Goal: Transaction & Acquisition: Purchase product/service

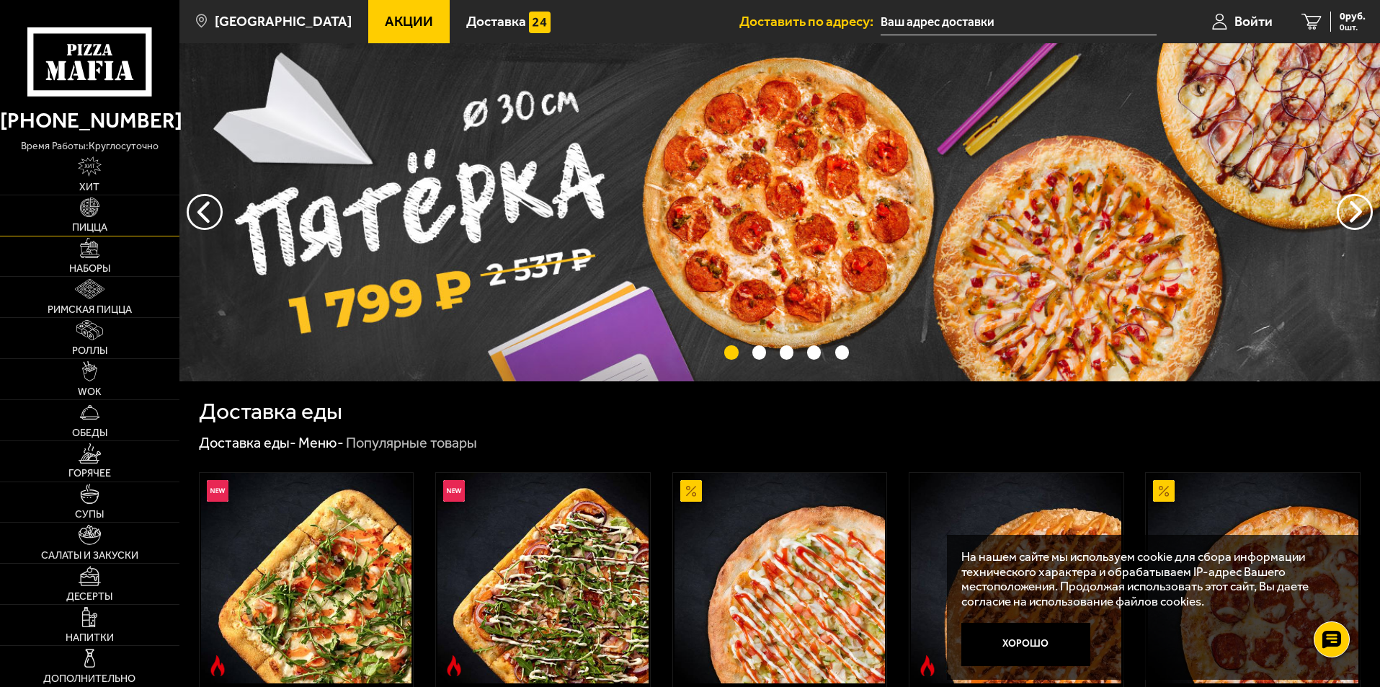
click at [71, 206] on link "Пицца" at bounding box center [89, 215] width 179 height 40
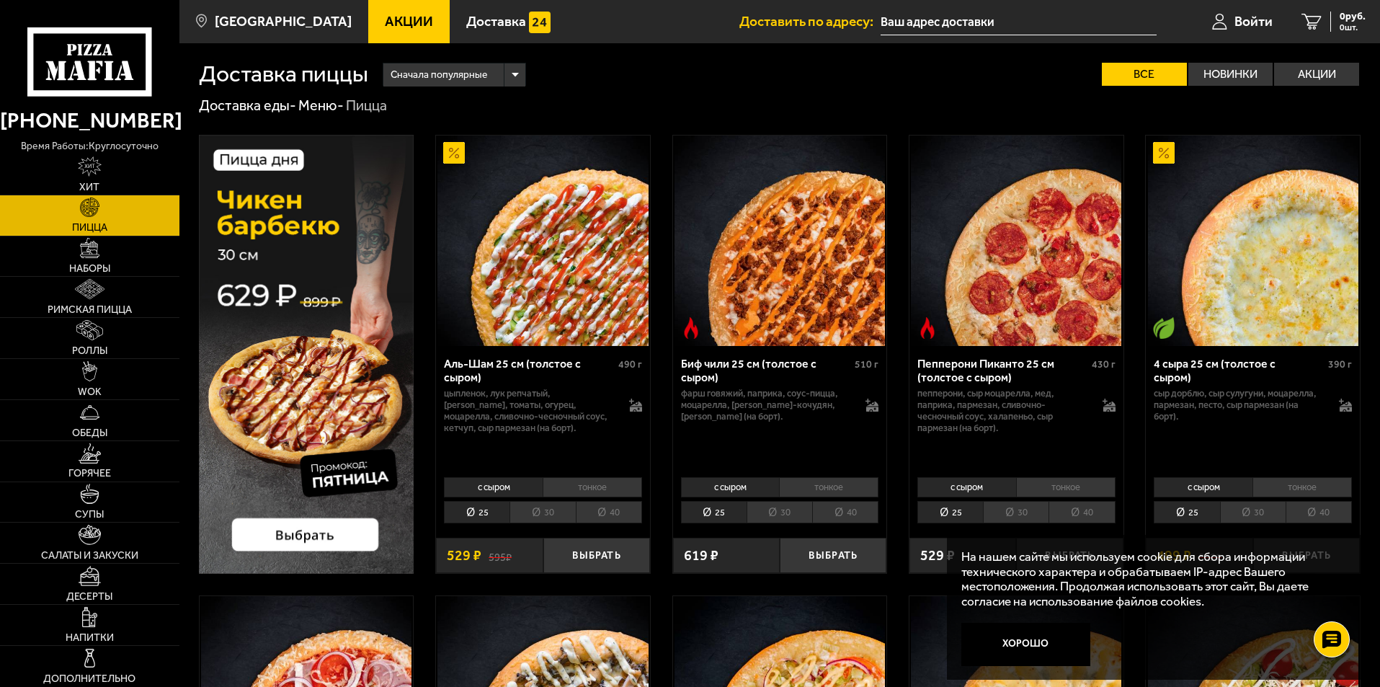
click at [554, 516] on li "30" at bounding box center [542, 512] width 66 height 22
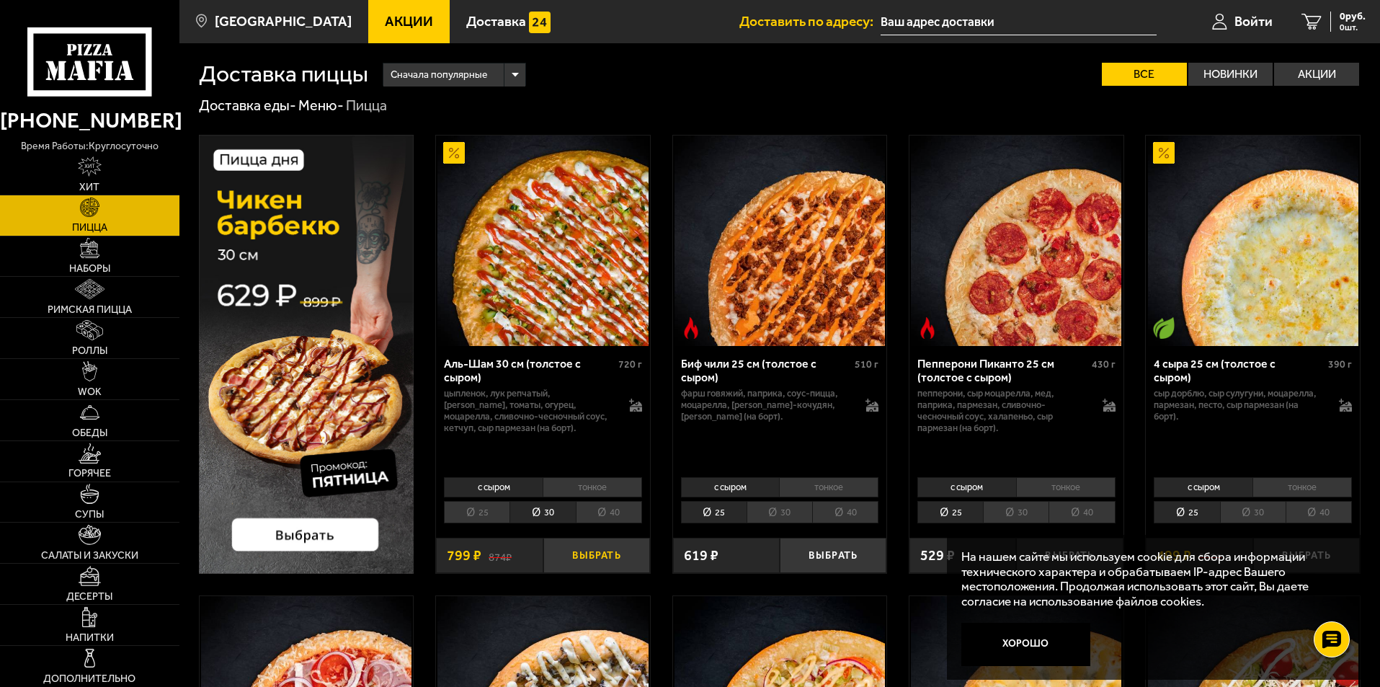
click at [594, 559] on button "Выбрать" at bounding box center [596, 555] width 107 height 35
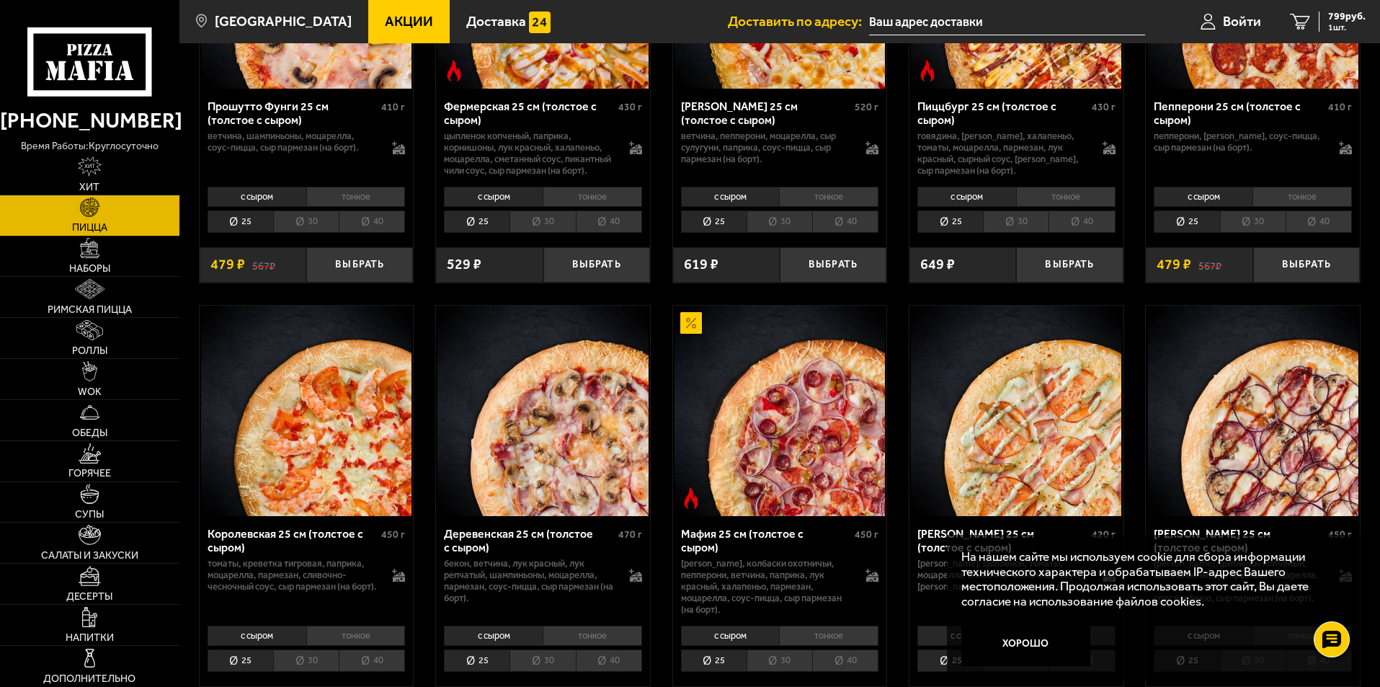
scroll to position [1369, 0]
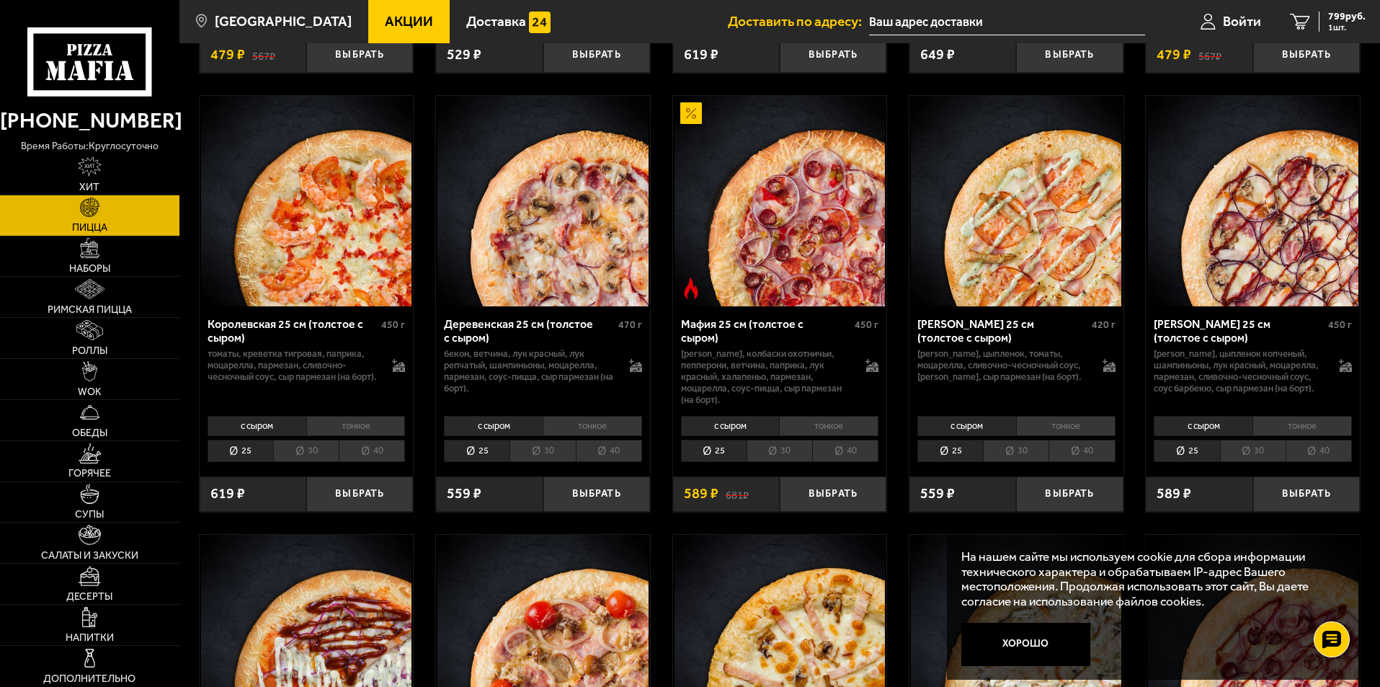
click at [1266, 458] on li "30" at bounding box center [1253, 451] width 66 height 22
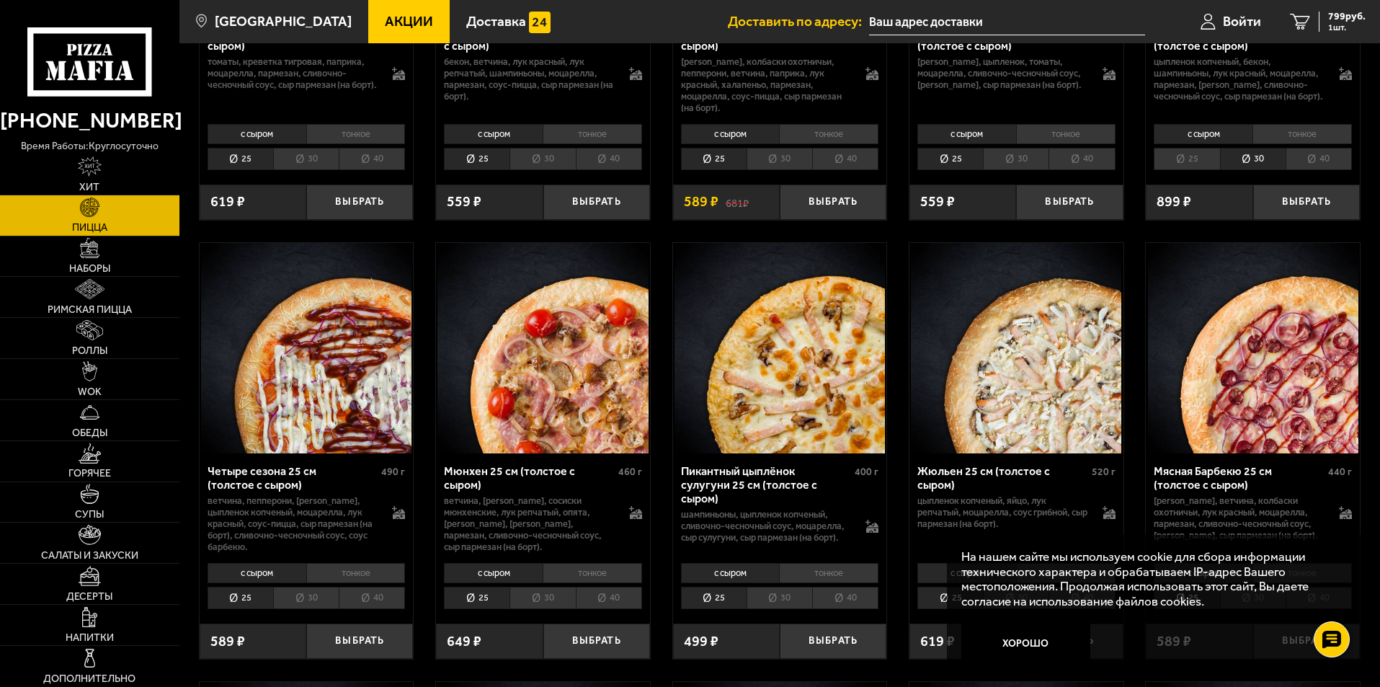
scroll to position [1801, 0]
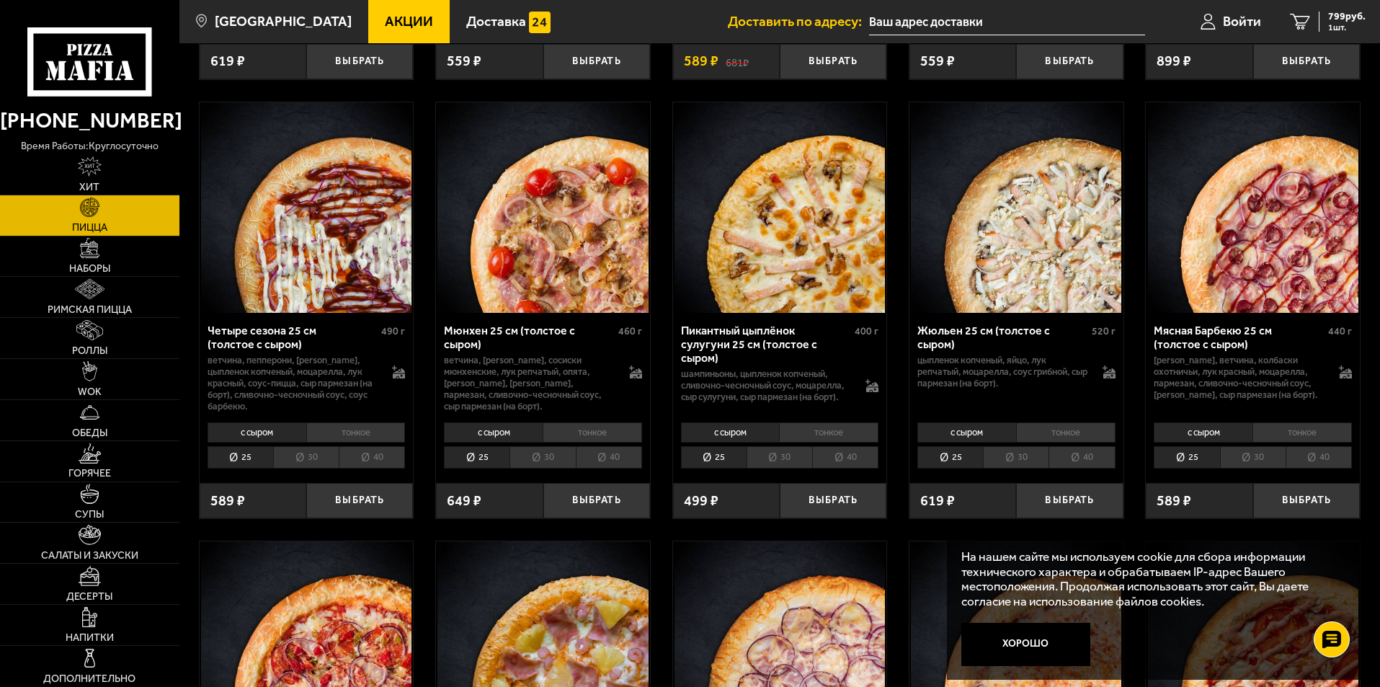
click at [1265, 468] on li "30" at bounding box center [1253, 457] width 66 height 22
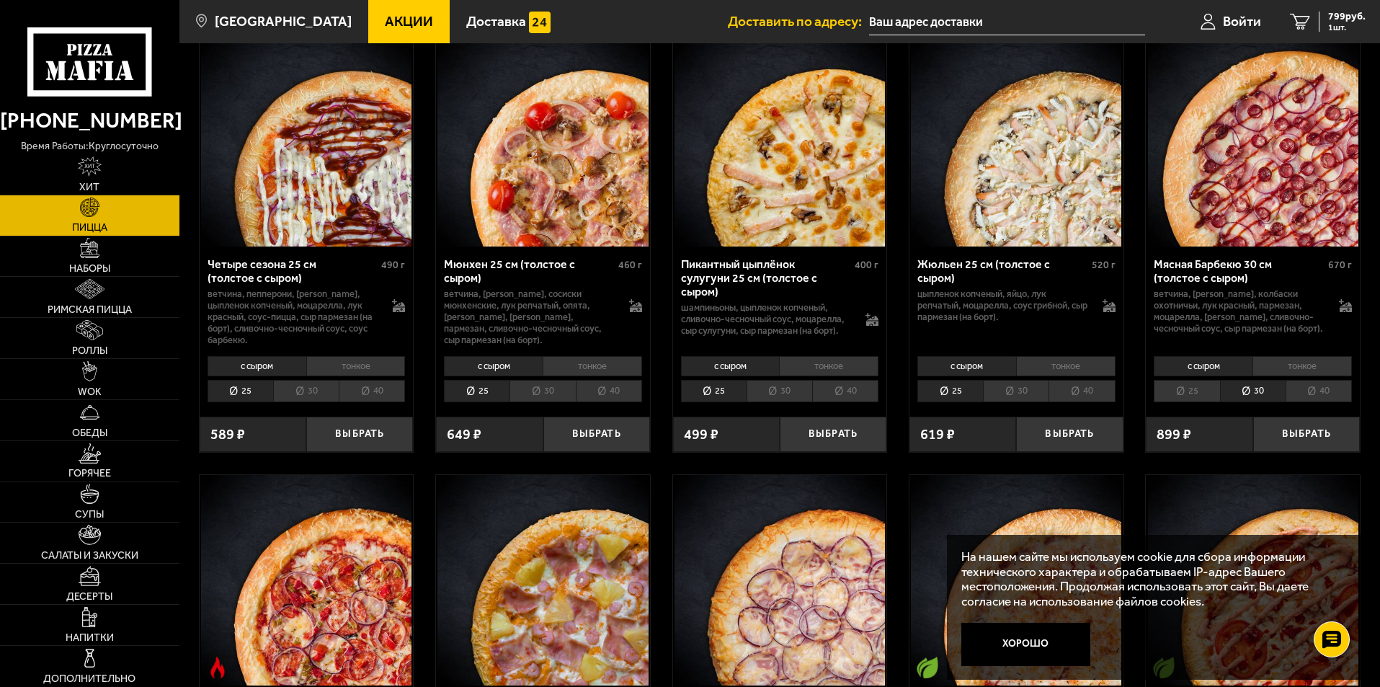
scroll to position [1945, 0]
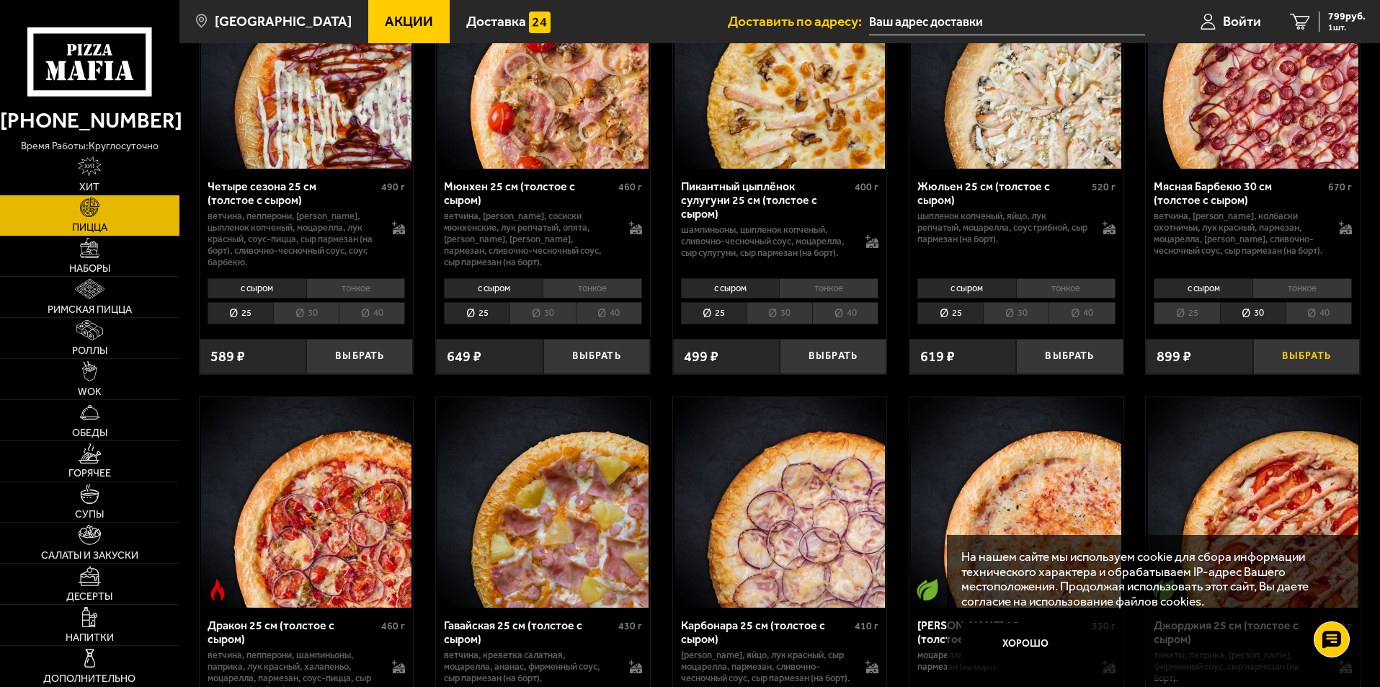
click at [1304, 374] on button "Выбрать" at bounding box center [1306, 356] width 107 height 35
click at [1334, 17] on span "1698 руб." at bounding box center [1343, 17] width 43 height 10
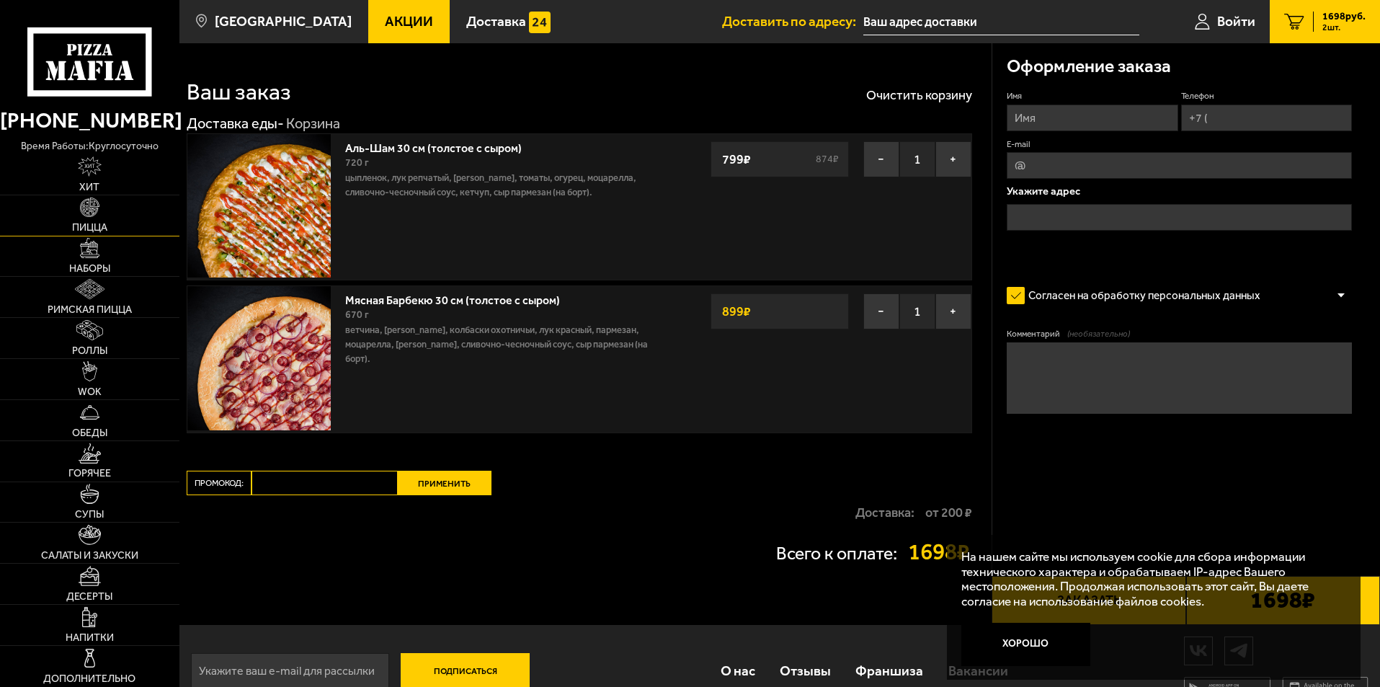
click at [83, 210] on img at bounding box center [90, 207] width 20 height 20
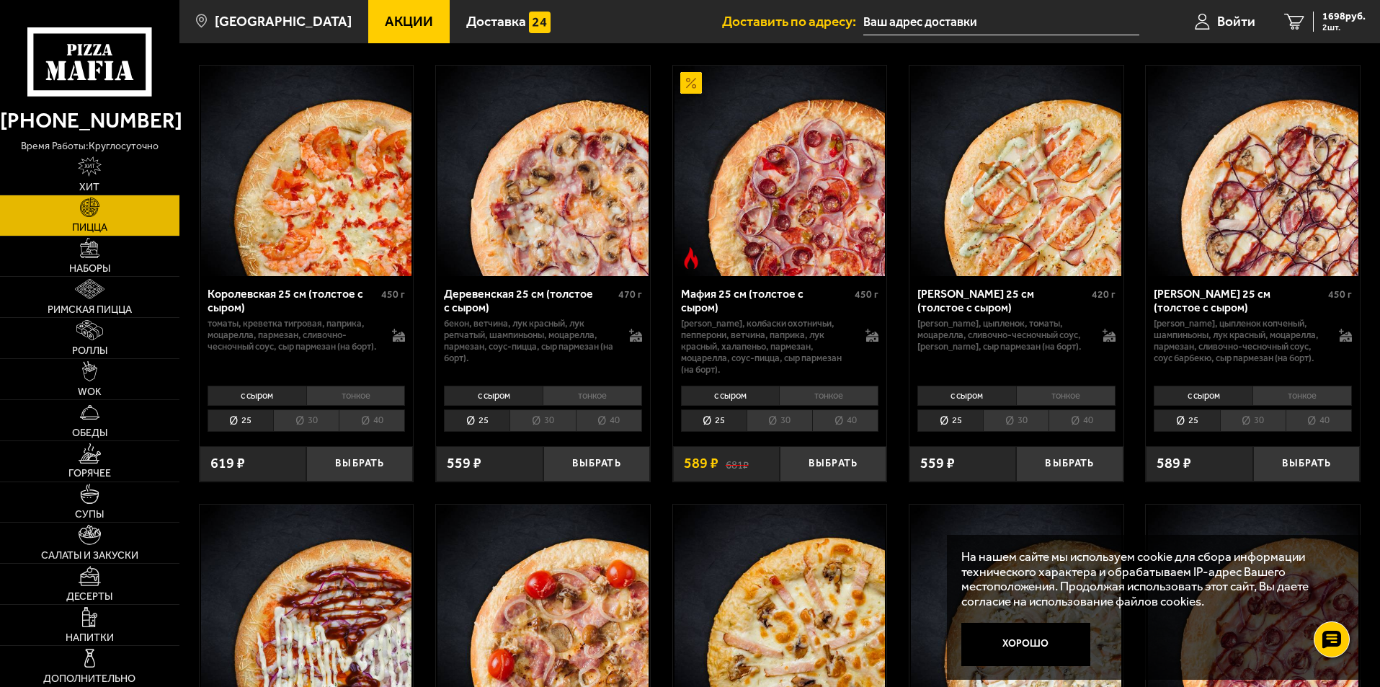
scroll to position [1441, 0]
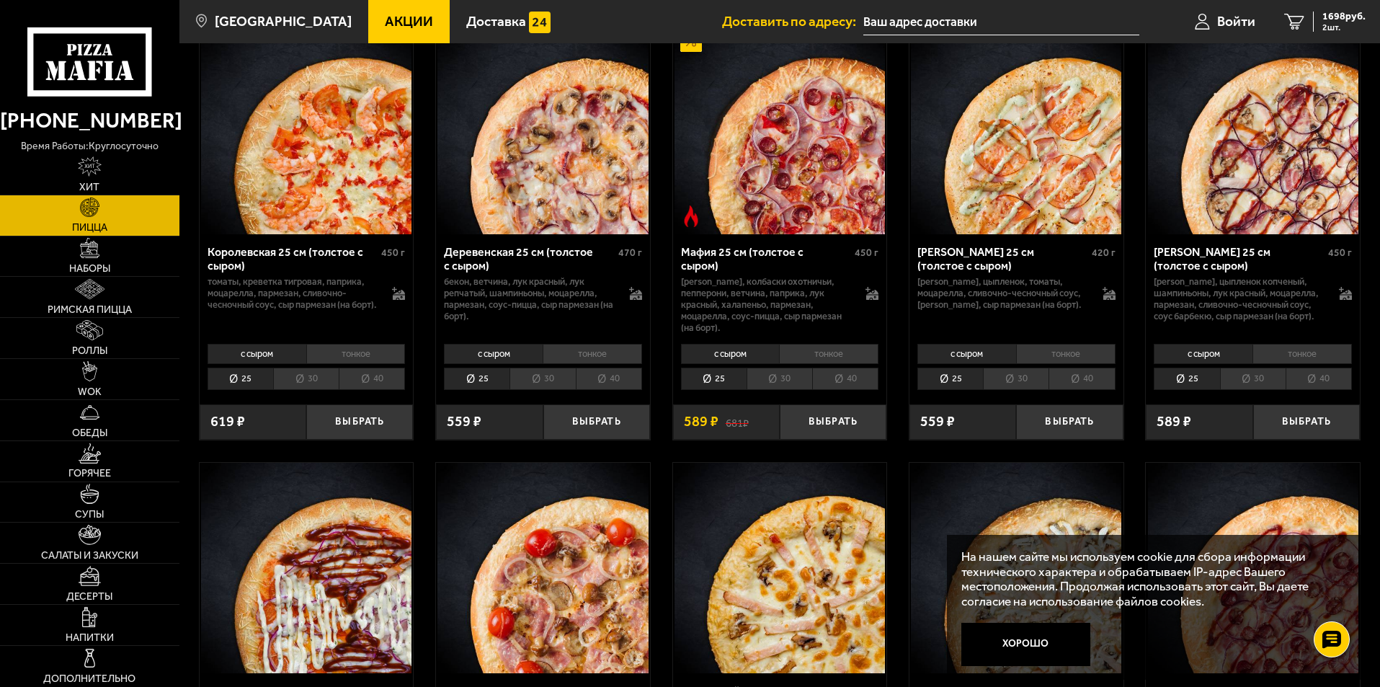
click at [550, 390] on li "30" at bounding box center [542, 378] width 66 height 22
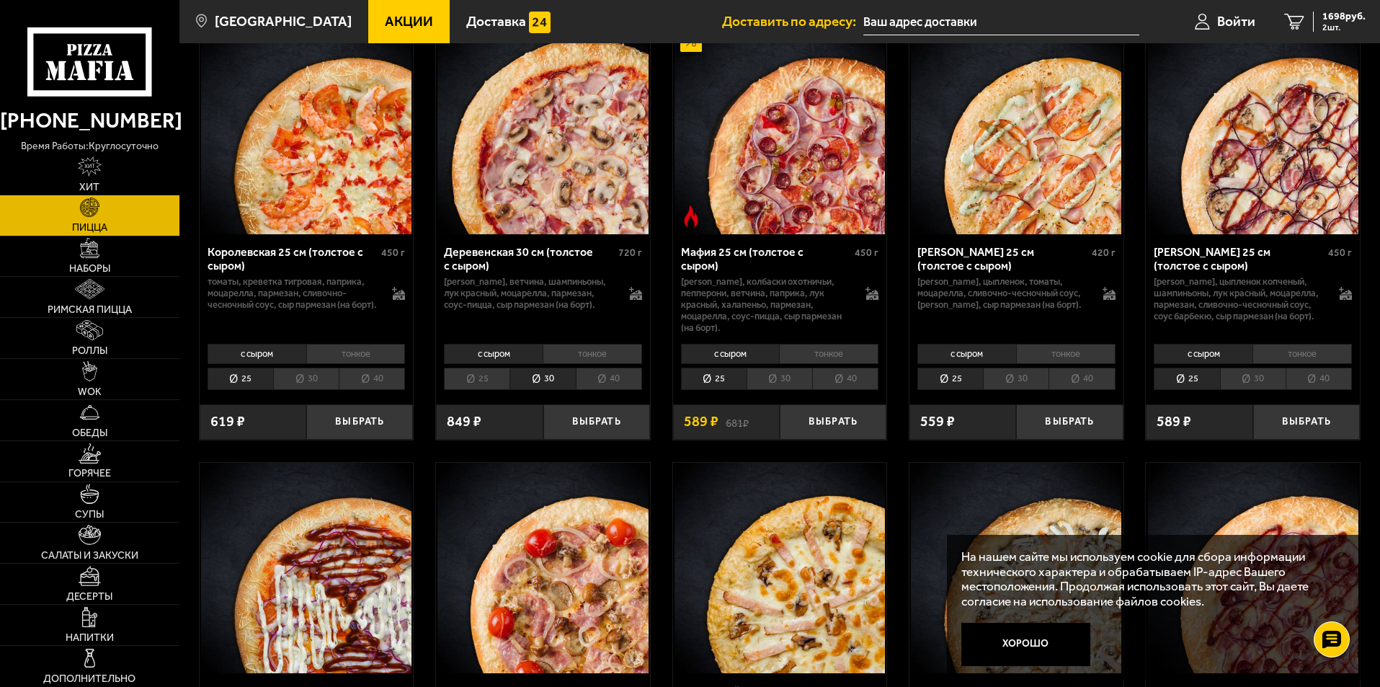
click at [305, 390] on li "30" at bounding box center [306, 378] width 66 height 22
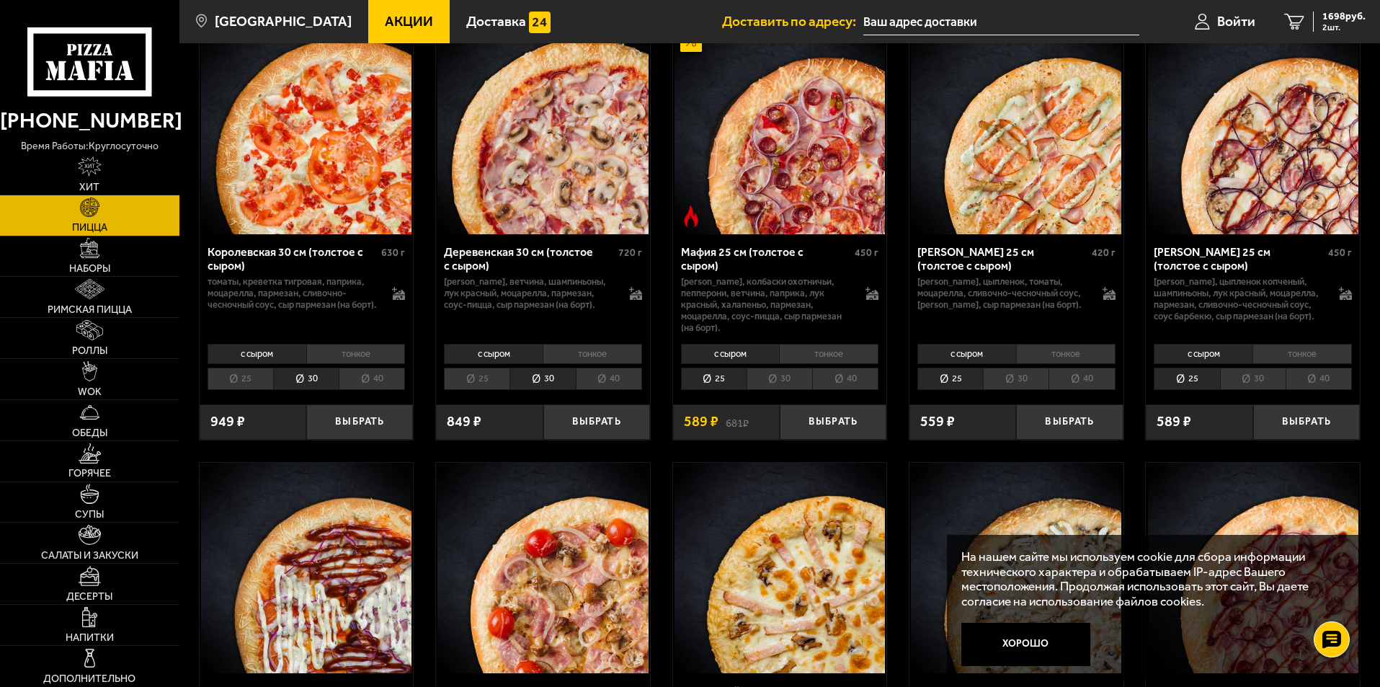
scroll to position [1729, 0]
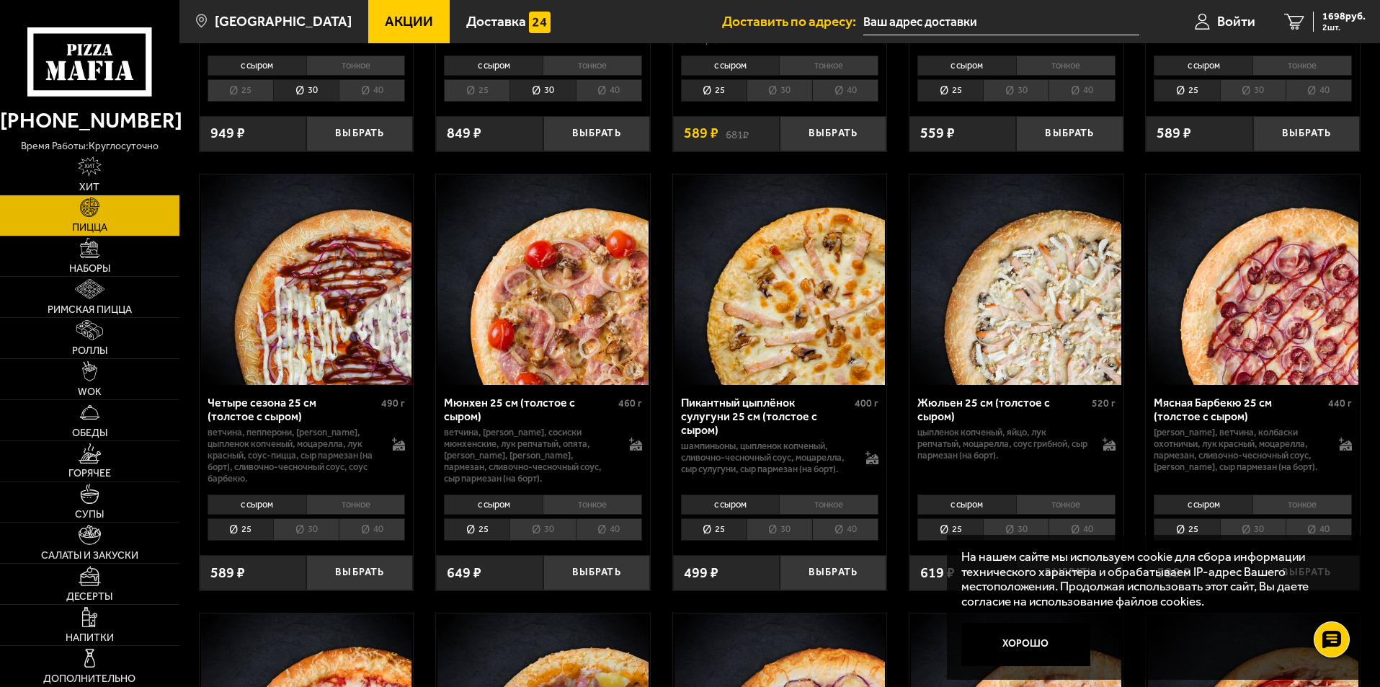
click at [1240, 102] on li "30" at bounding box center [1253, 90] width 66 height 22
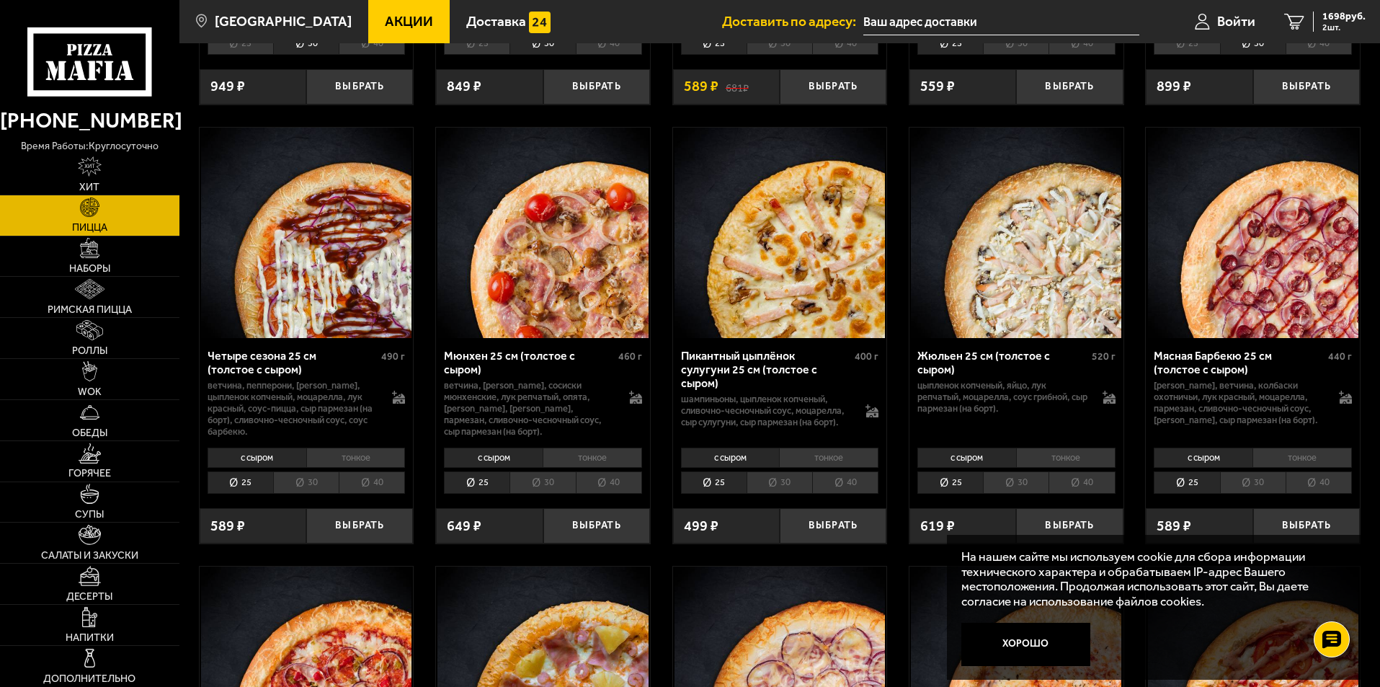
scroll to position [1801, 0]
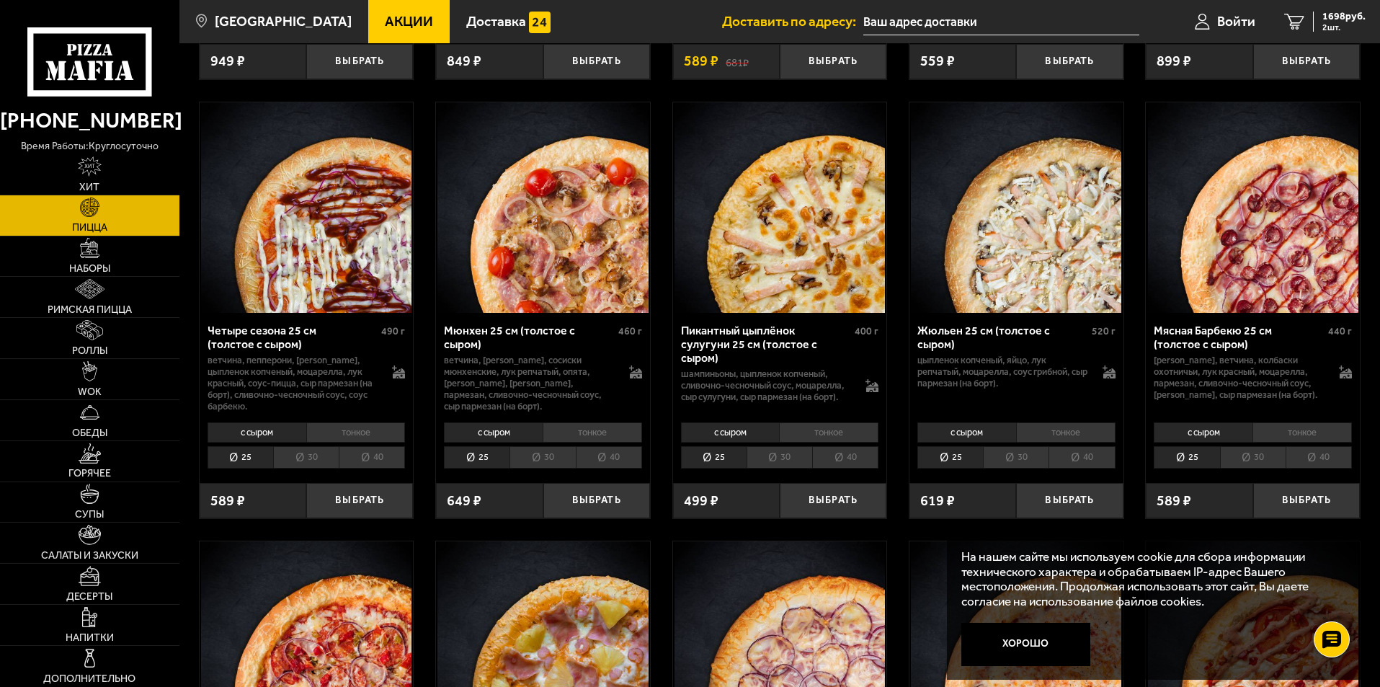
click at [300, 468] on li "30" at bounding box center [306, 457] width 66 height 22
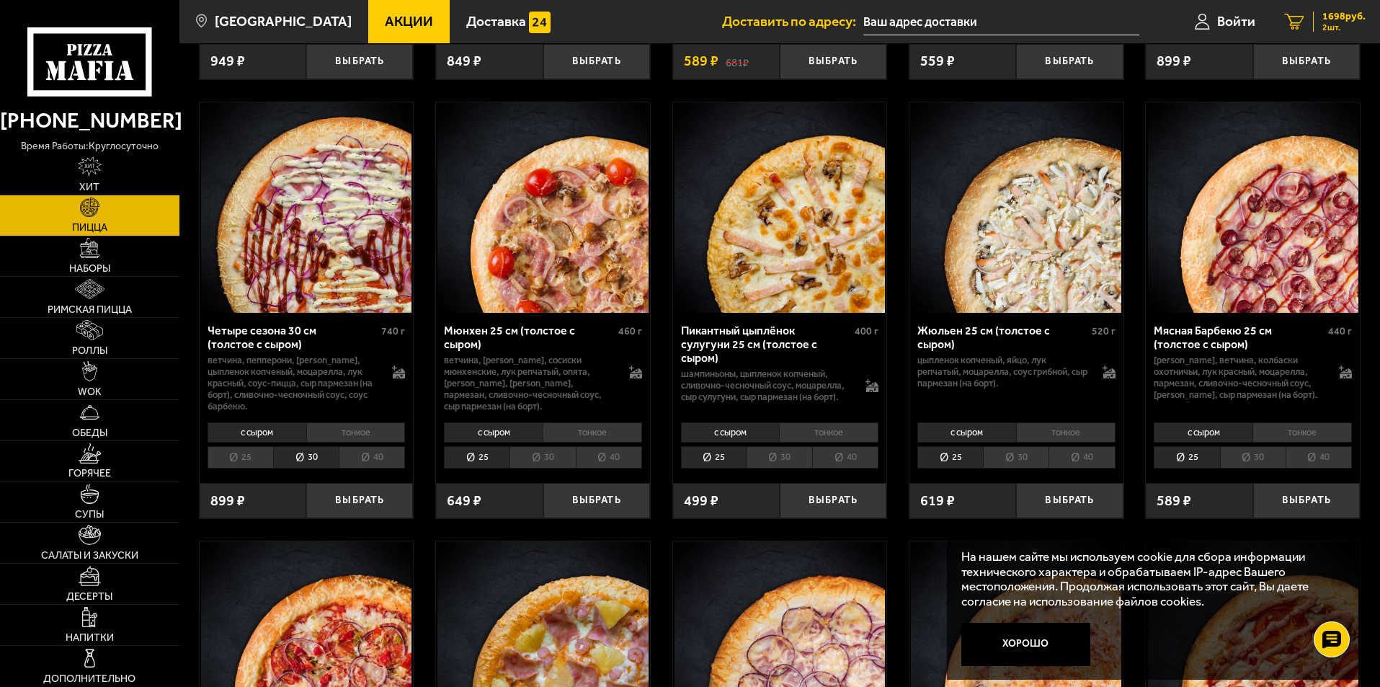
click at [1308, 28] on link "2 1698 руб. 2 шт." at bounding box center [1325, 21] width 110 height 43
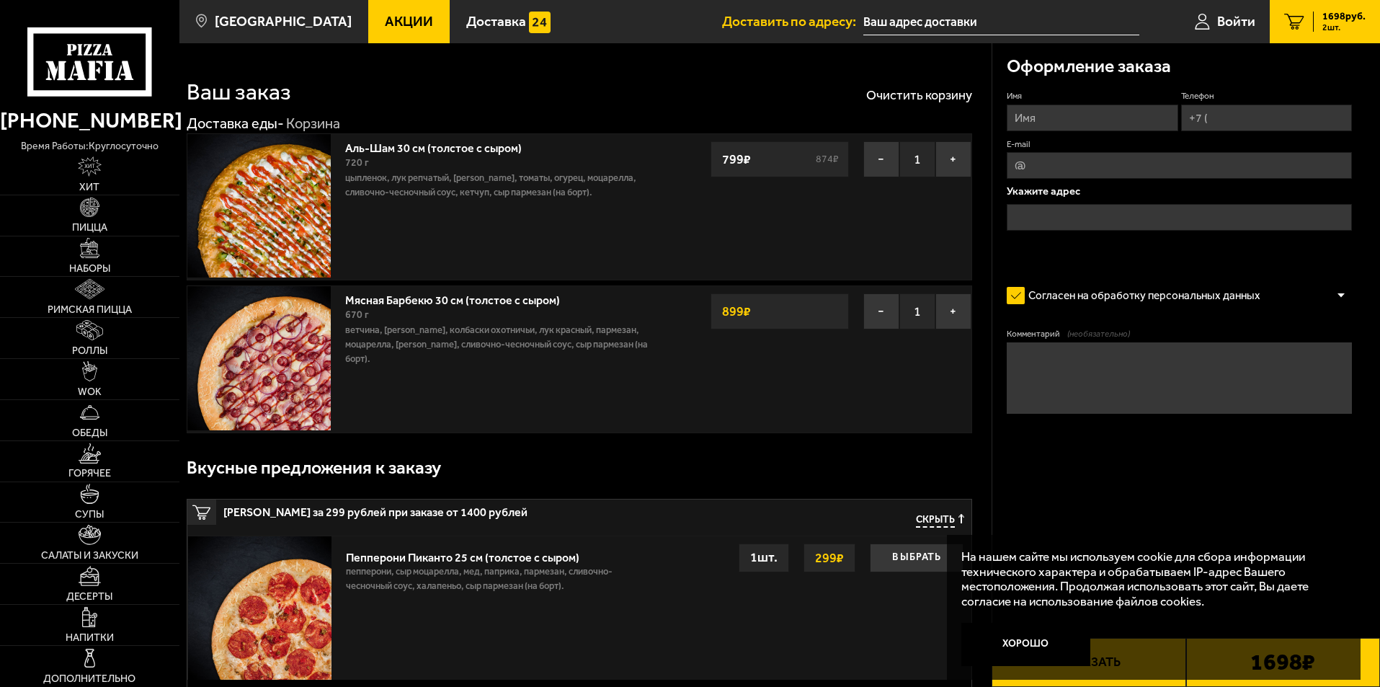
click at [1050, 119] on input "Имя" at bounding box center [1092, 117] width 171 height 27
type input "[PERSON_NAME]"
type input "[PHONE_NUMBER]"
click at [1060, 225] on input "text" at bounding box center [1179, 217] width 345 height 27
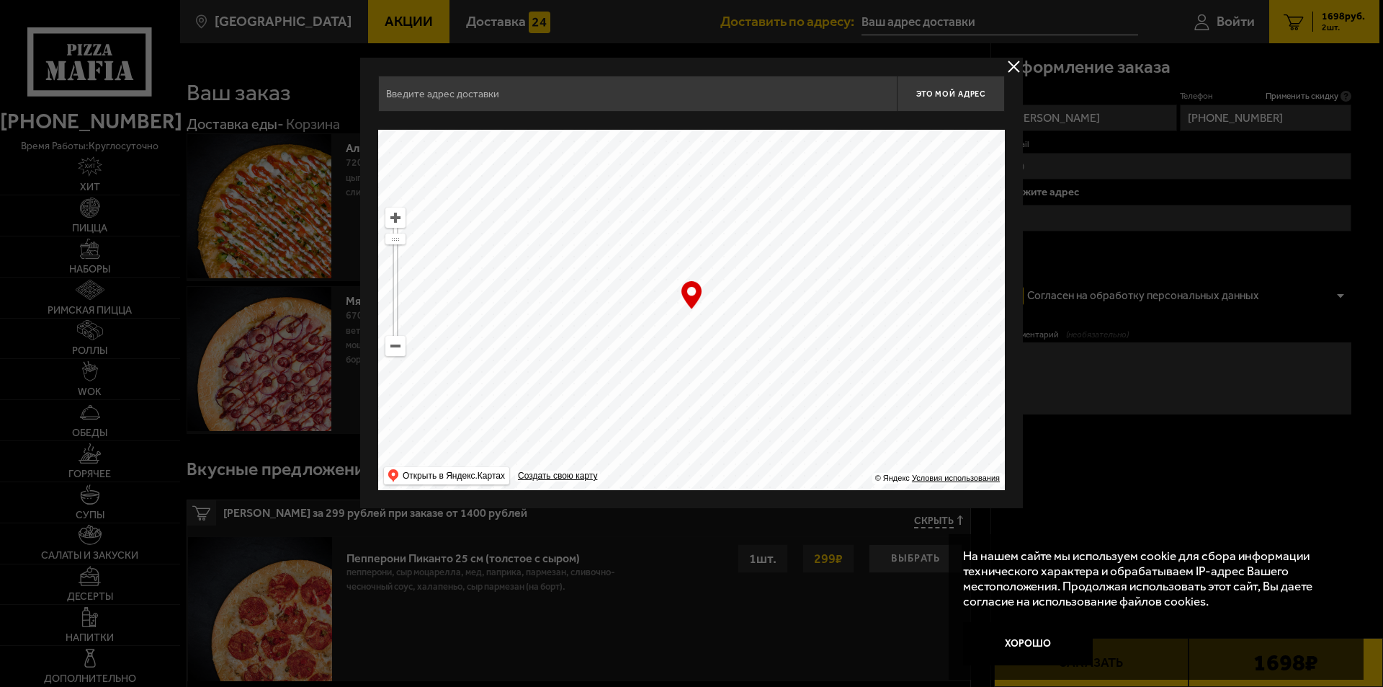
click at [490, 92] on input "text" at bounding box center [637, 94] width 519 height 36
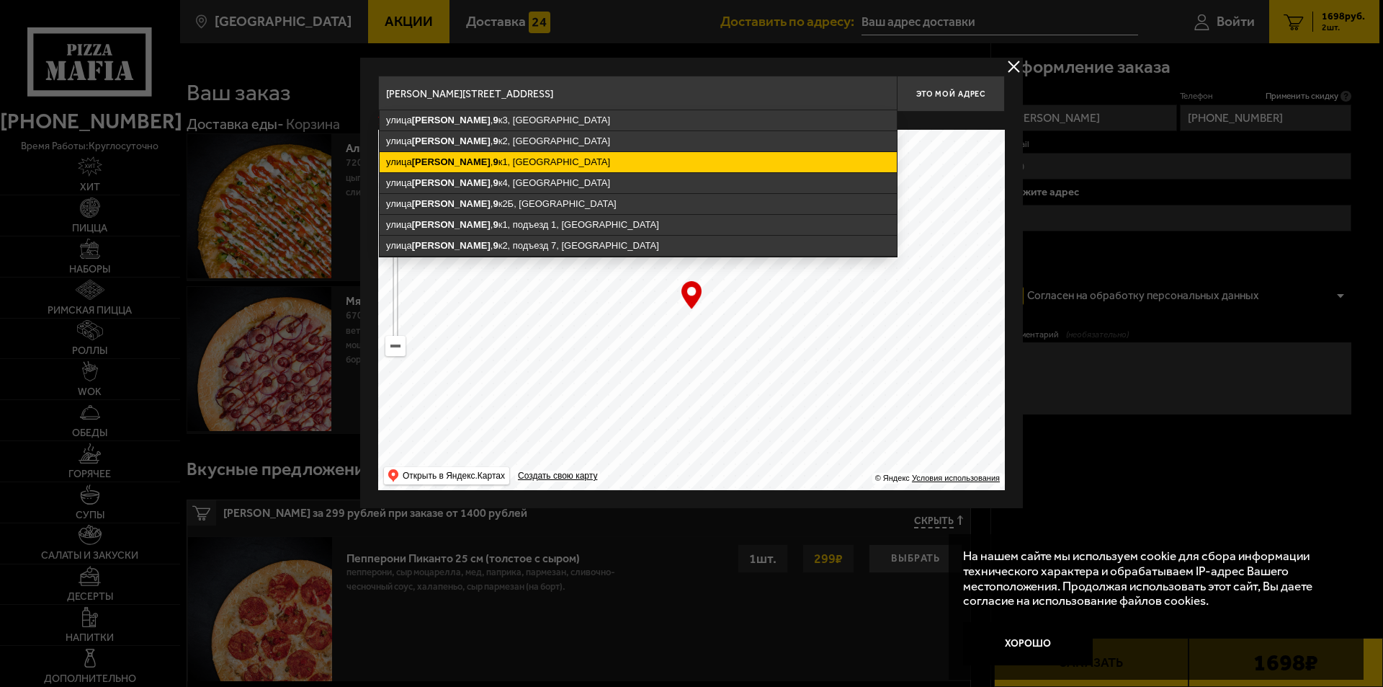
click at [486, 159] on ymaps "[STREET_ADDRESS][PERSON_NAME]" at bounding box center [638, 162] width 517 height 20
type input "[STREET_ADDRESS][PERSON_NAME]"
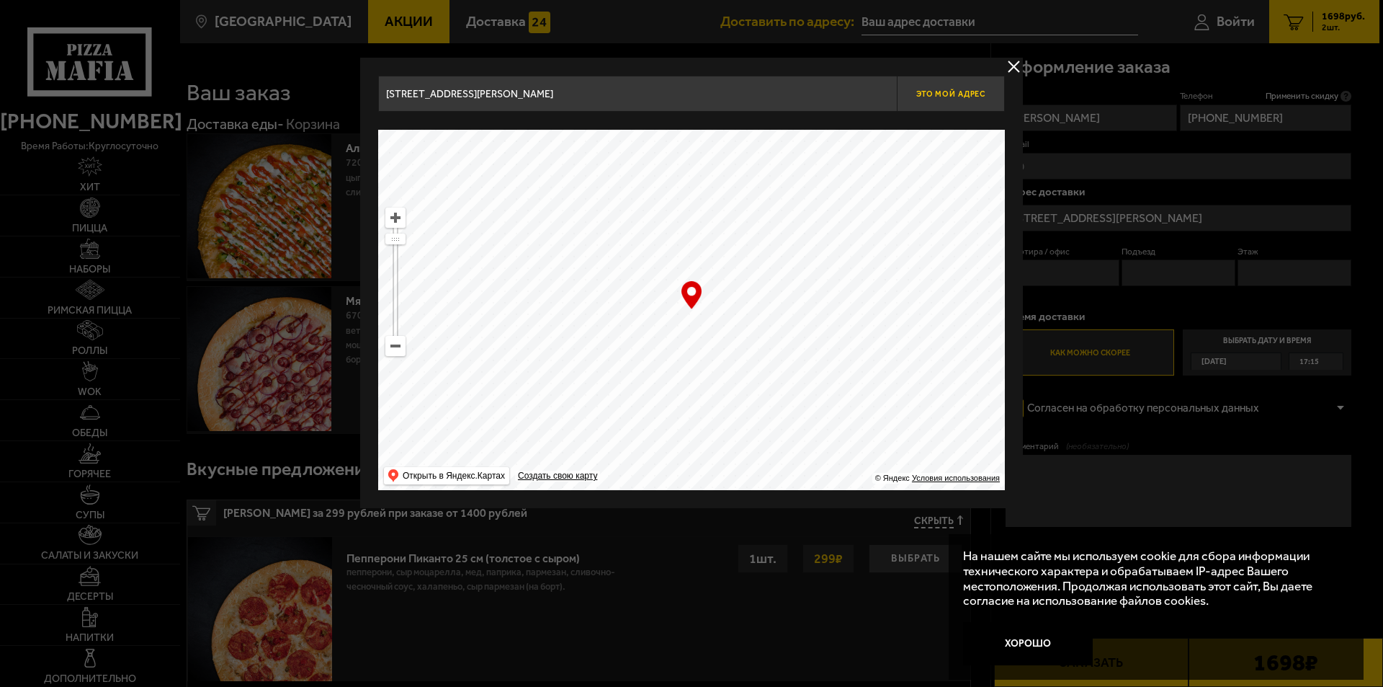
click at [936, 86] on button "Это мой адрес" at bounding box center [951, 94] width 108 height 36
type input "[STREET_ADDRESS][PERSON_NAME]"
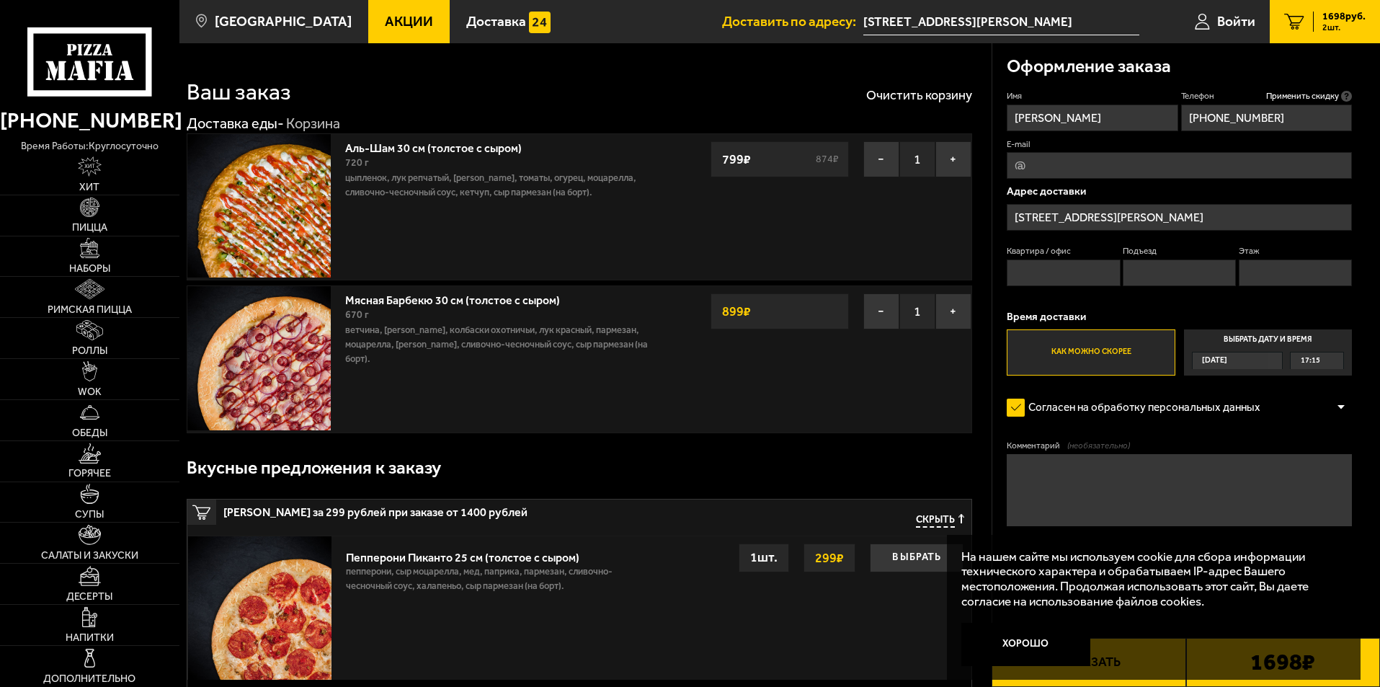
scroll to position [216, 0]
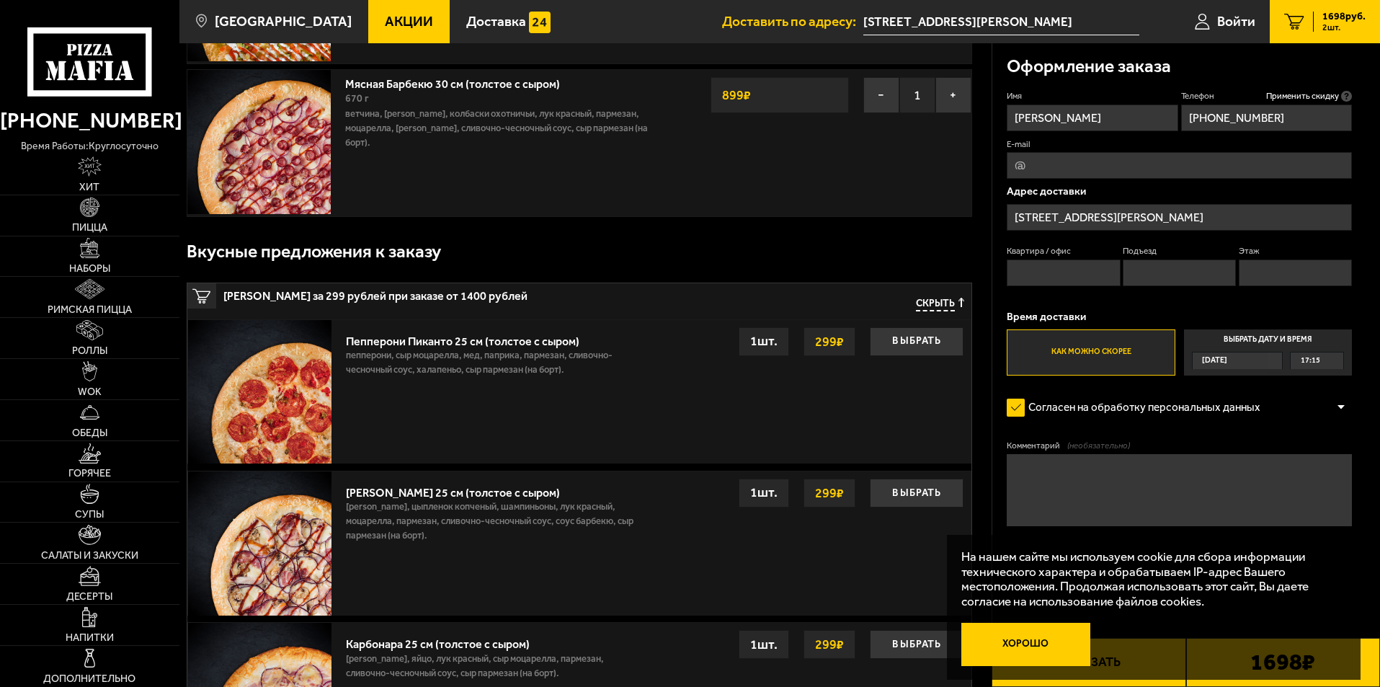
click at [1046, 637] on button "Хорошо" at bounding box center [1026, 644] width 130 height 43
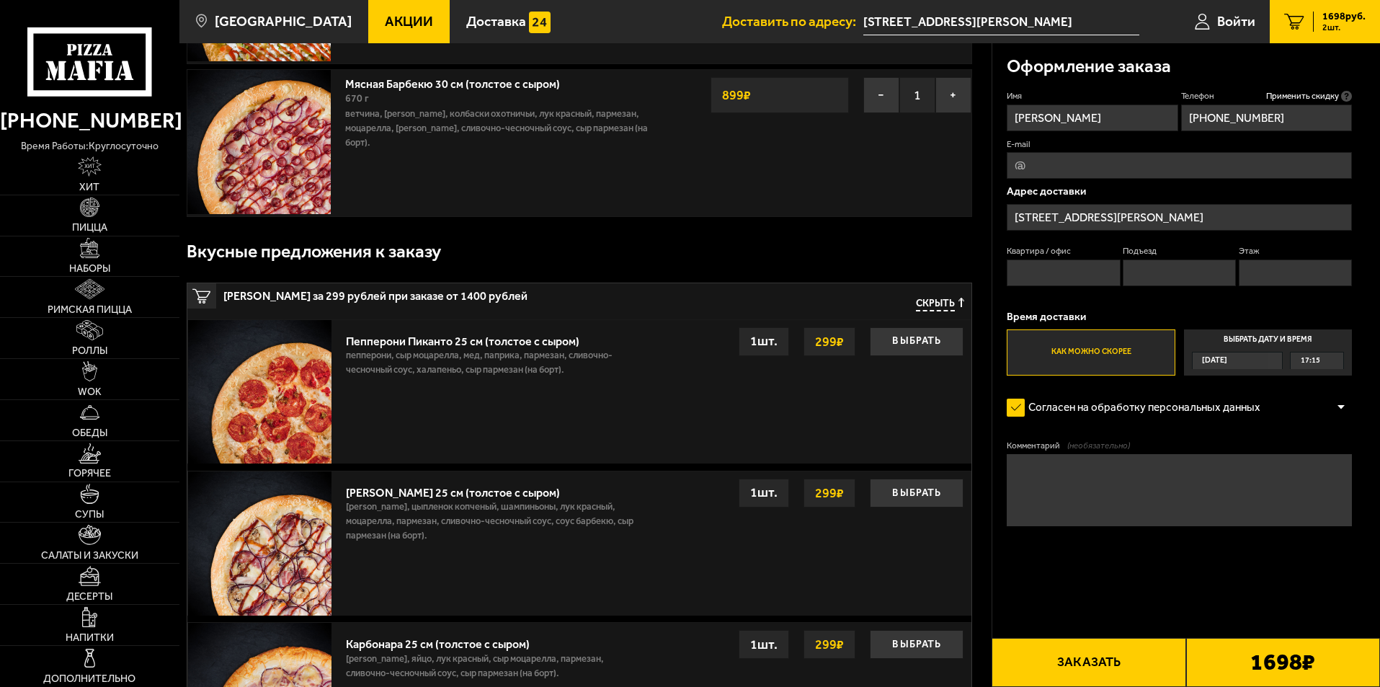
click at [1050, 272] on input "Квартира / офис" at bounding box center [1063, 272] width 113 height 27
type input "36"
click at [1165, 269] on input "Подъезд" at bounding box center [1179, 272] width 113 height 27
type input "1"
click at [1290, 271] on input "Этаж" at bounding box center [1295, 272] width 113 height 27
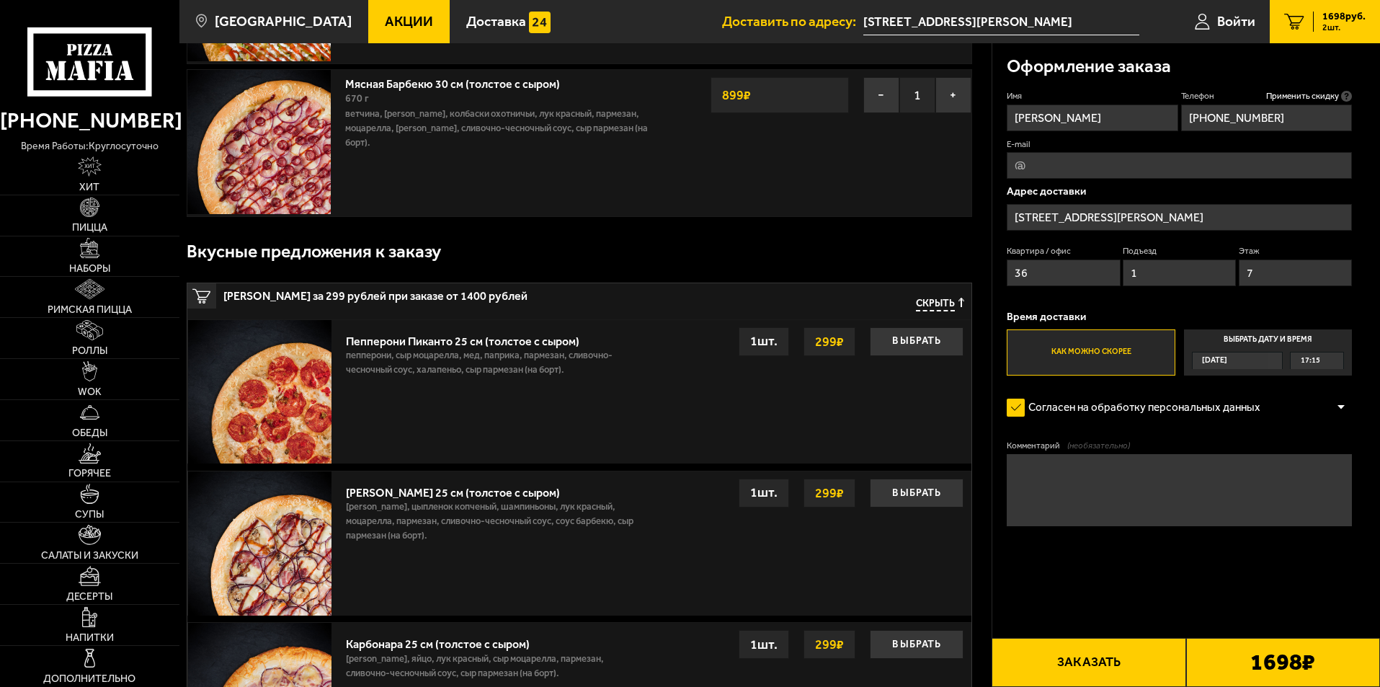
type input "7"
drag, startPoint x: 1071, startPoint y: 115, endPoint x: 1136, endPoint y: 122, distance: 64.6
click at [1136, 122] on input "[PERSON_NAME]" at bounding box center [1092, 117] width 171 height 27
type input "[PERSON_NAME]"
click at [1241, 63] on div "Оформление заказа" at bounding box center [1179, 66] width 345 height 47
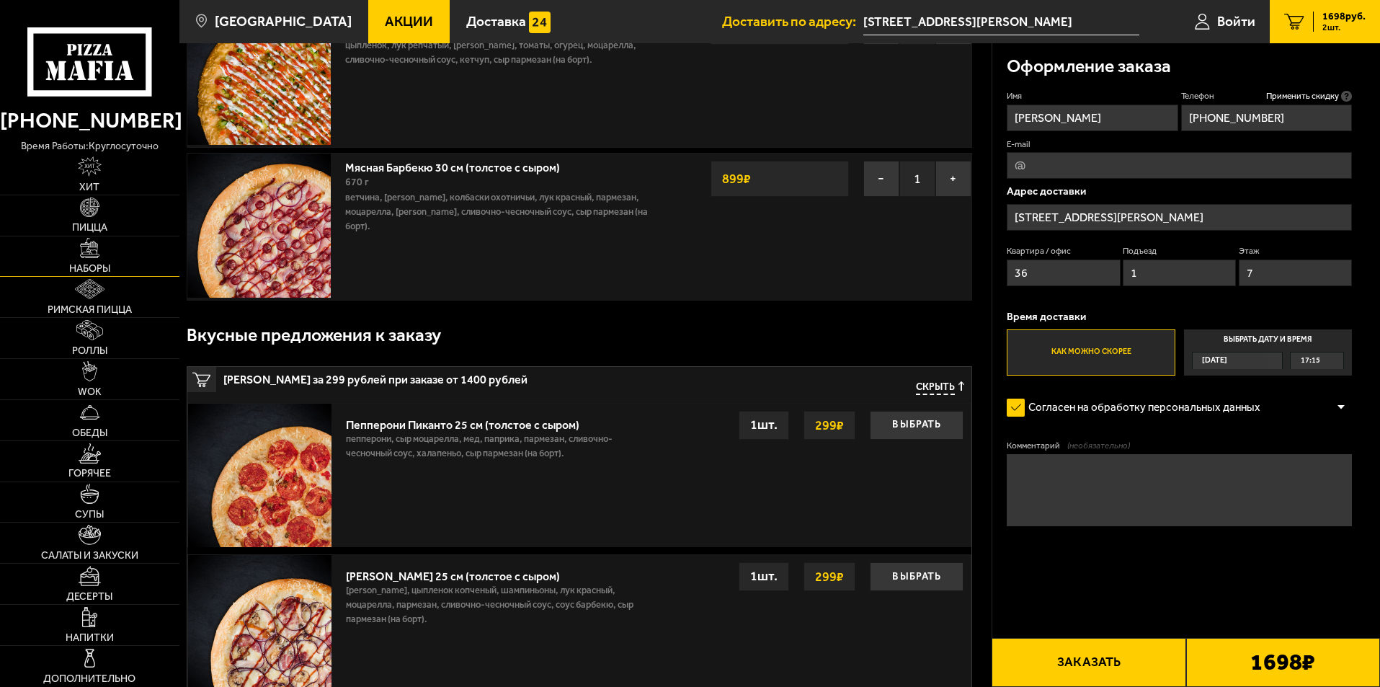
scroll to position [0, 0]
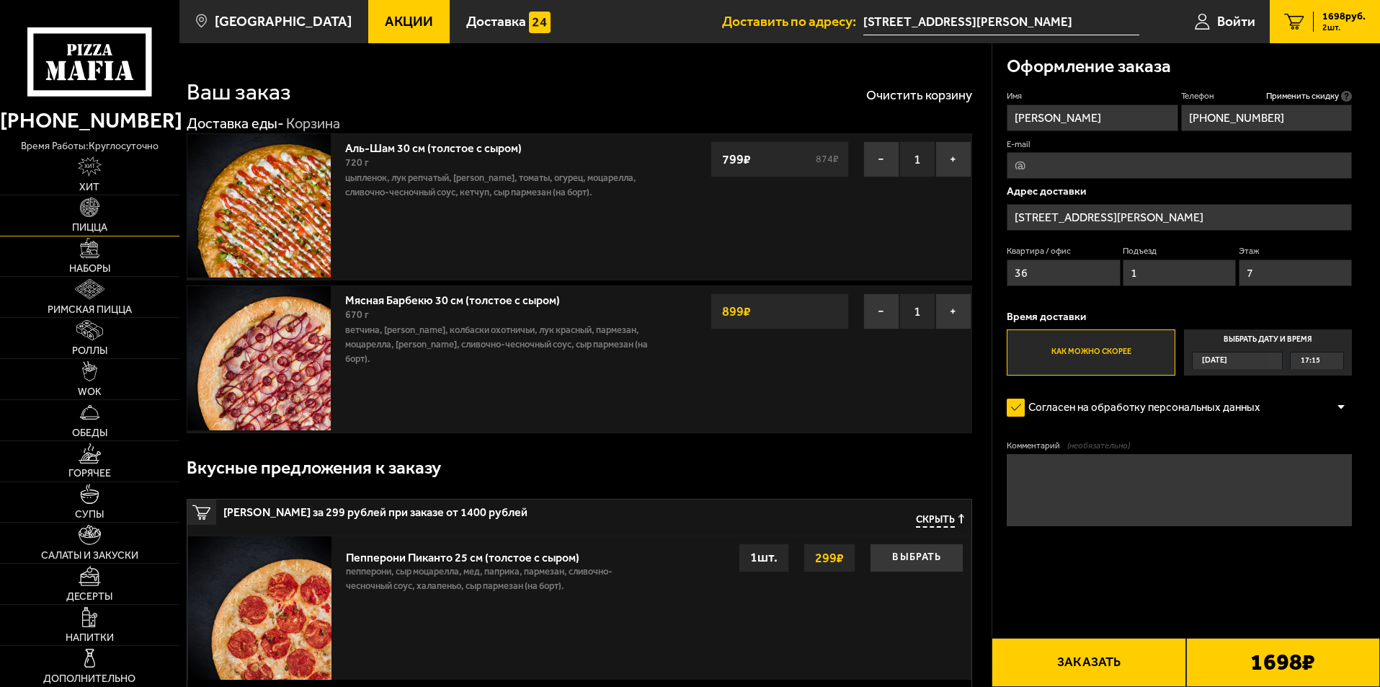
click at [99, 215] on img at bounding box center [90, 207] width 20 height 20
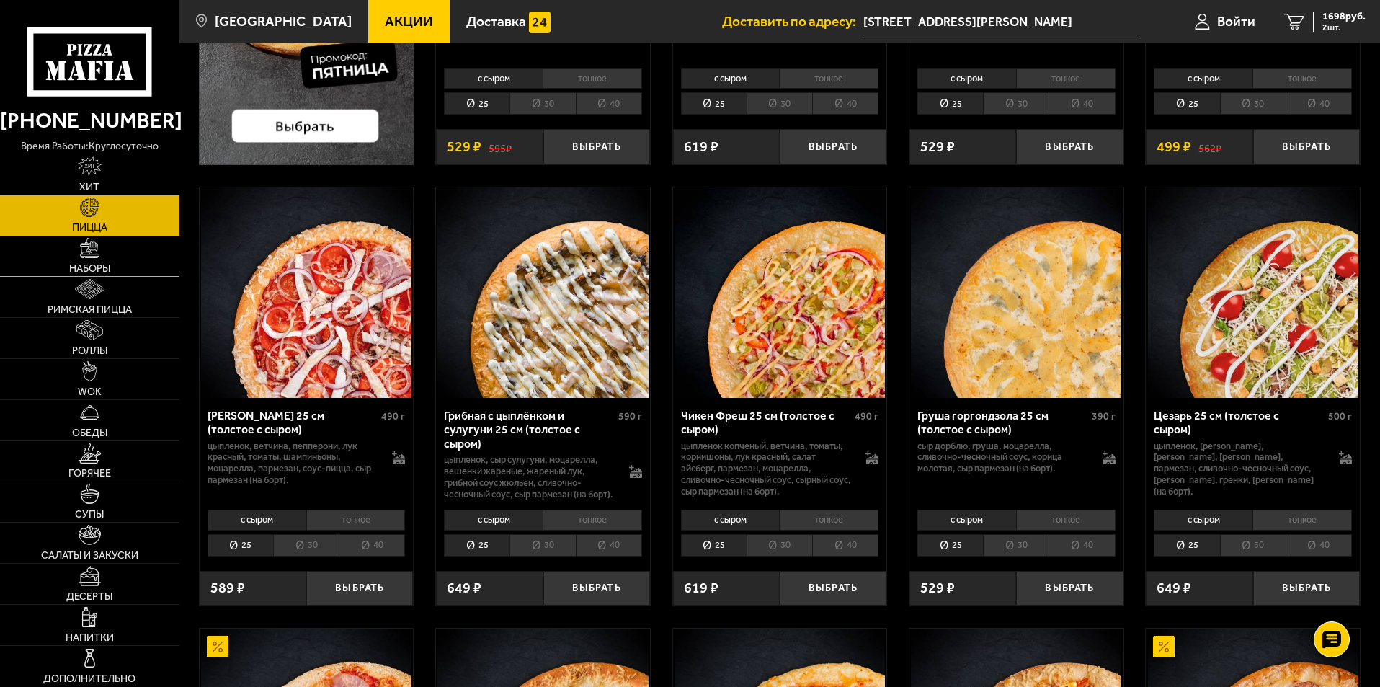
scroll to position [262, 0]
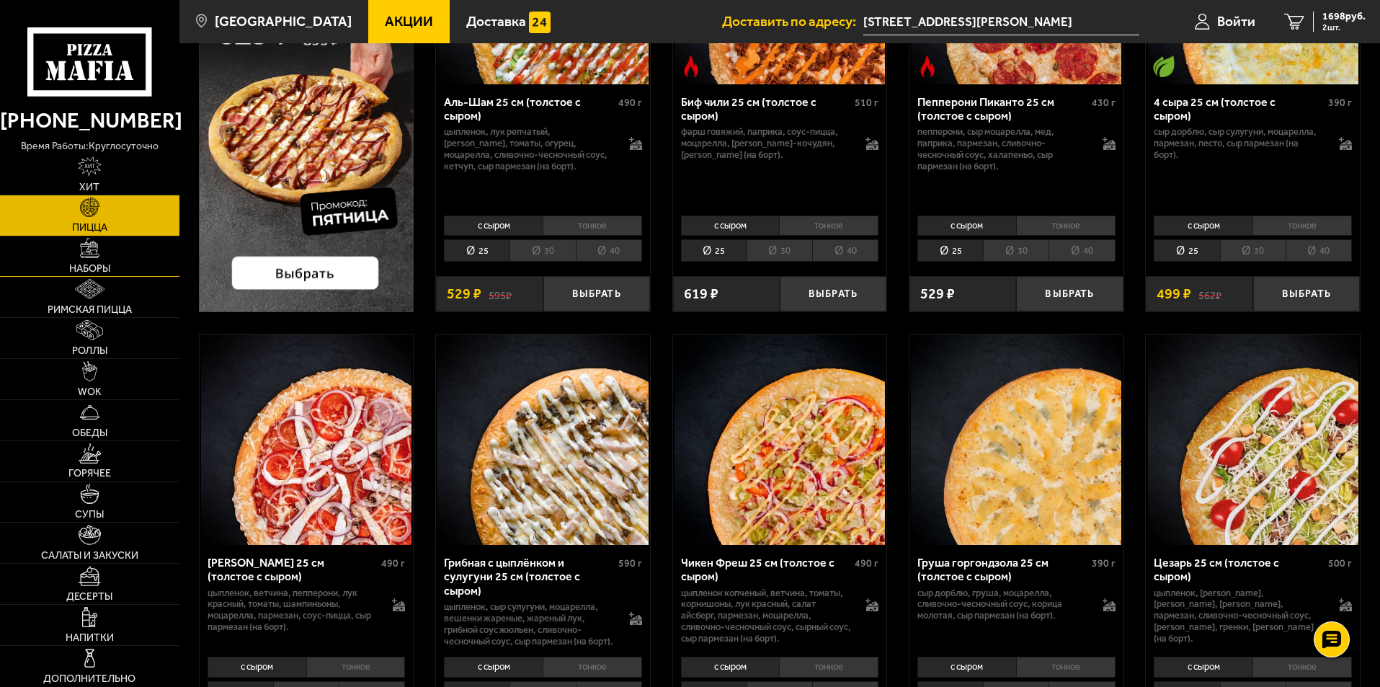
click at [93, 264] on span "Наборы" at bounding box center [89, 269] width 41 height 10
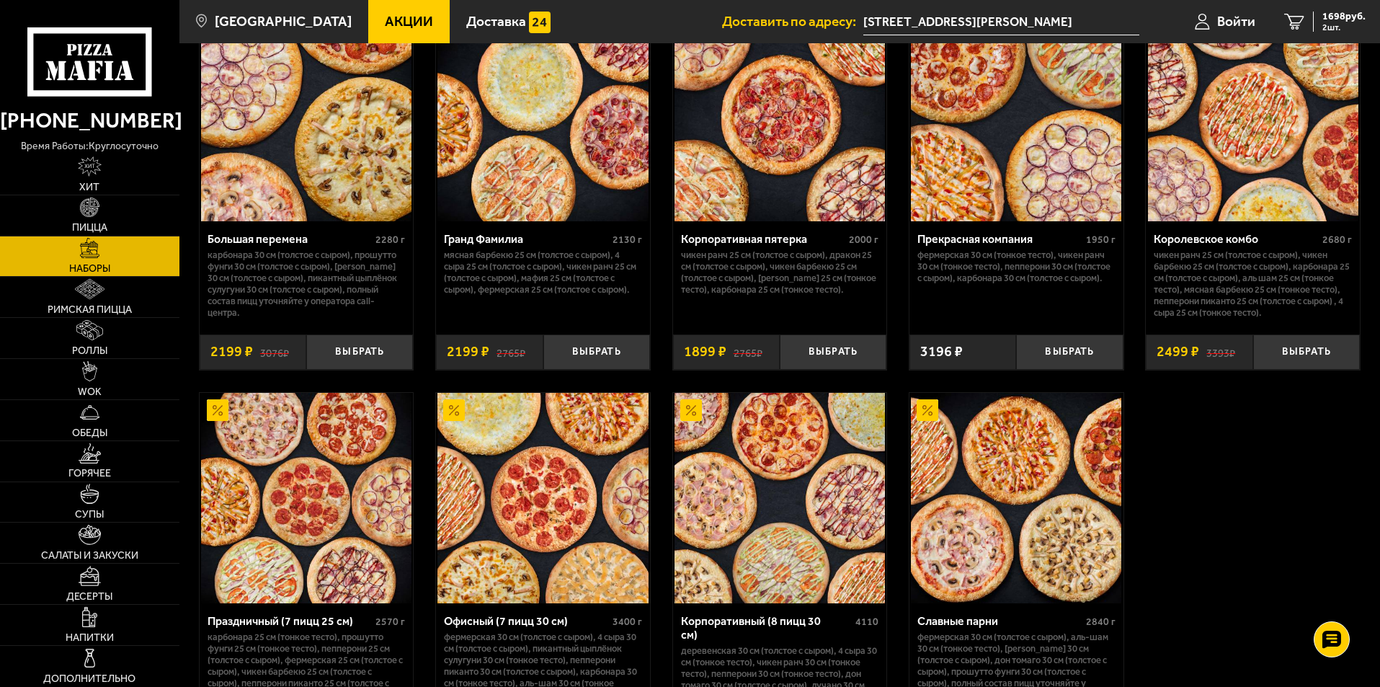
scroll to position [1945, 0]
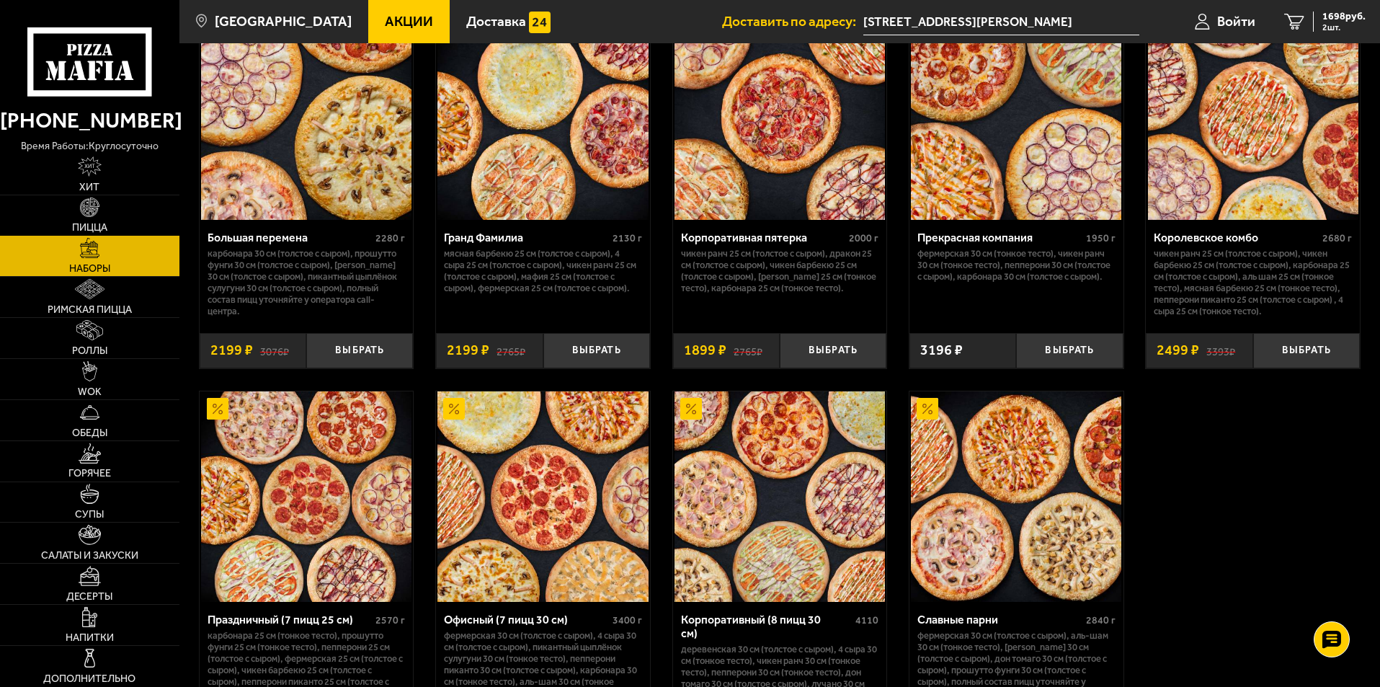
click at [102, 203] on link "Пицца" at bounding box center [89, 215] width 179 height 40
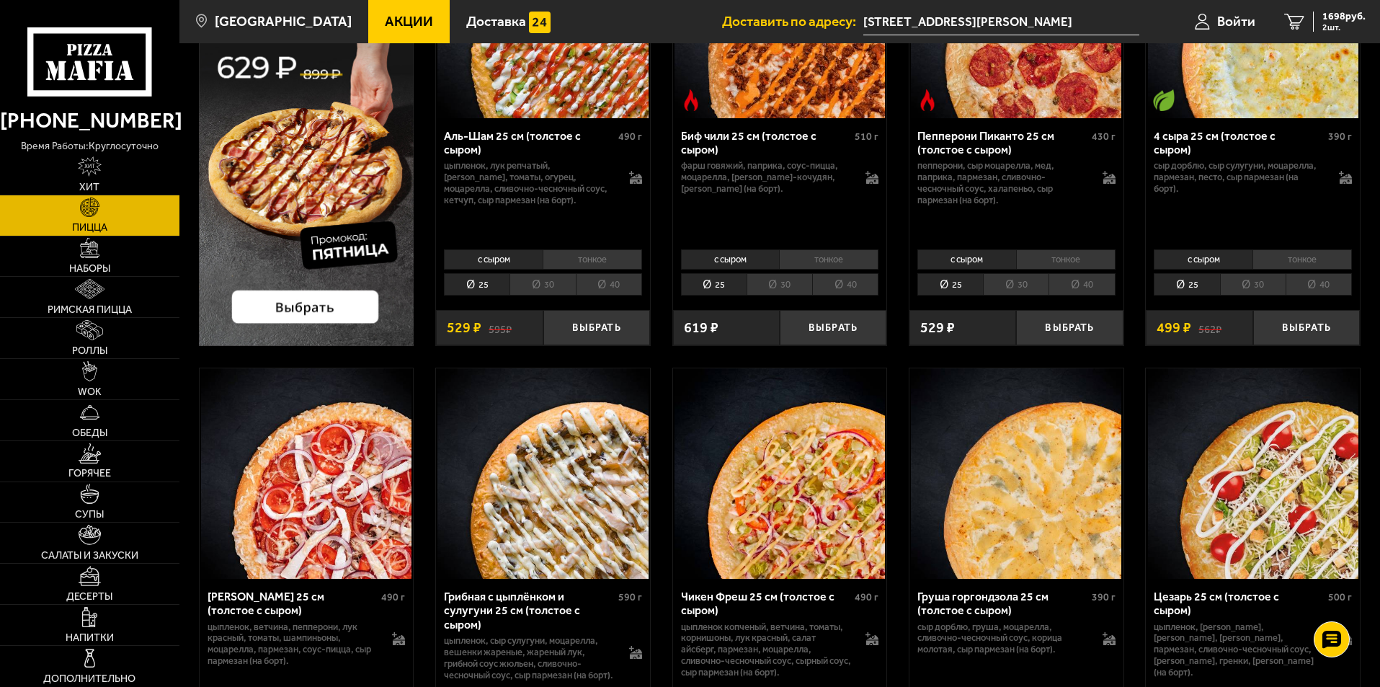
scroll to position [72, 0]
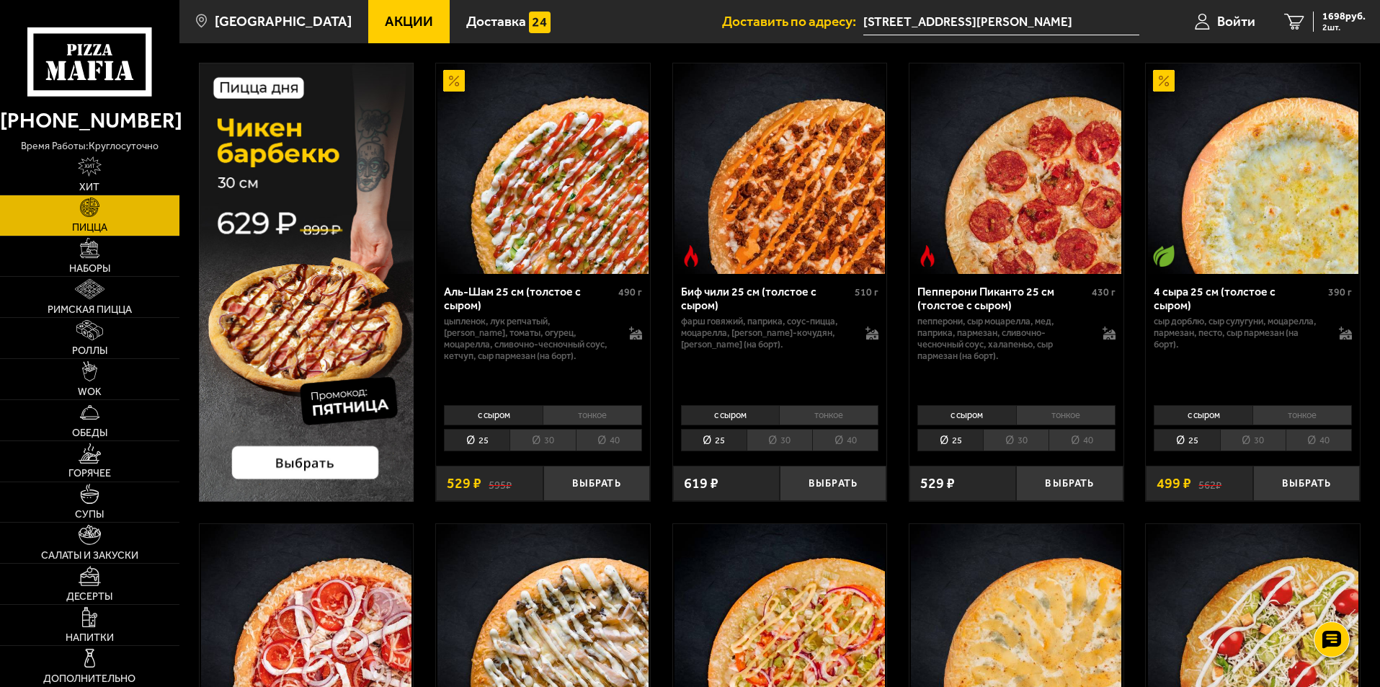
click at [1017, 437] on li "30" at bounding box center [1016, 440] width 66 height 22
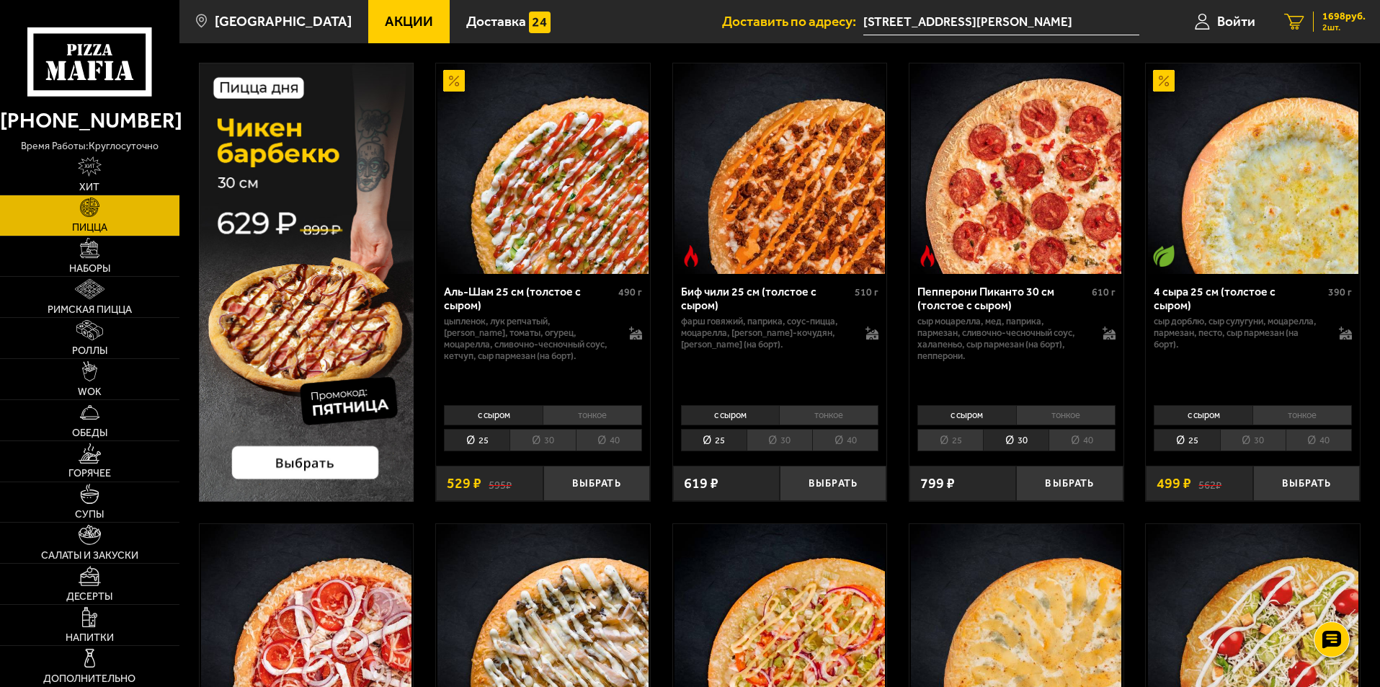
click at [1333, 20] on span "1698 руб." at bounding box center [1343, 17] width 43 height 10
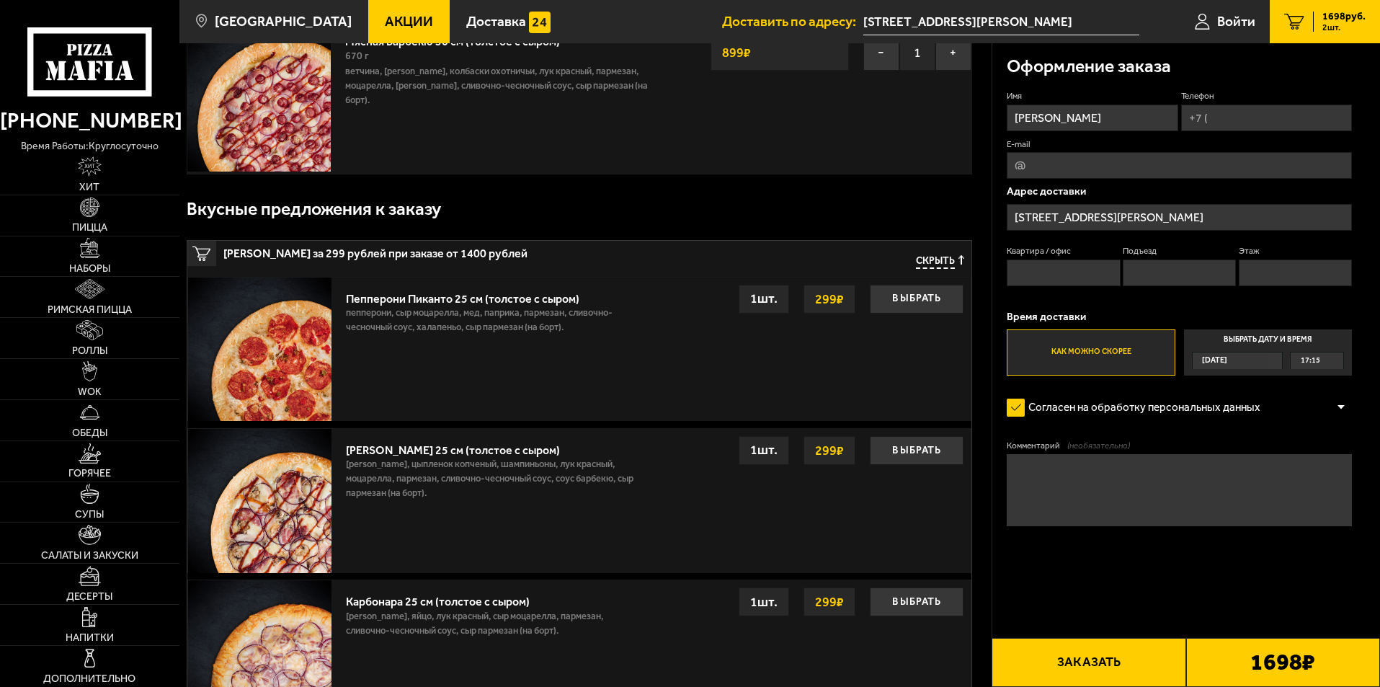
scroll to position [288, 0]
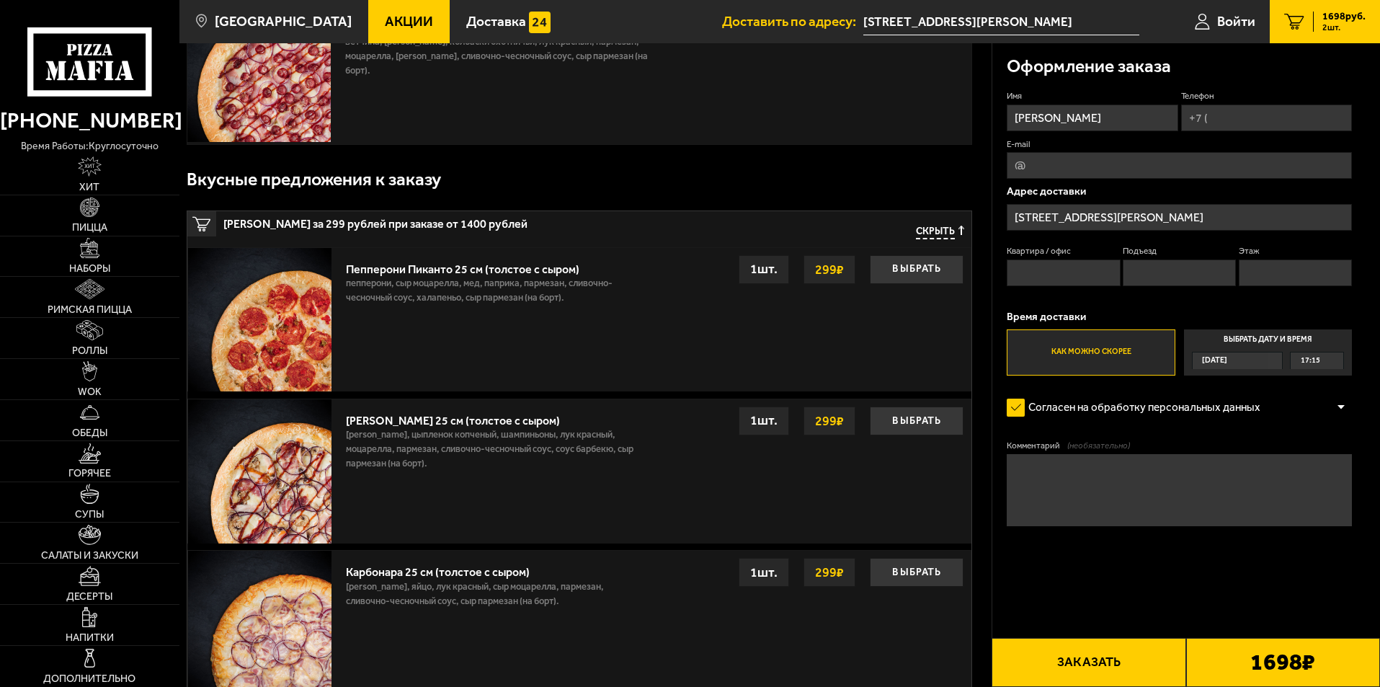
click at [1272, 120] on input "Телефон" at bounding box center [1266, 117] width 171 height 27
type input "[PHONE_NUMBER]"
click at [1074, 268] on input "Квартира / офис" at bounding box center [1063, 272] width 113 height 27
type input "36"
click at [1176, 272] on input "Подъезд" at bounding box center [1179, 272] width 113 height 27
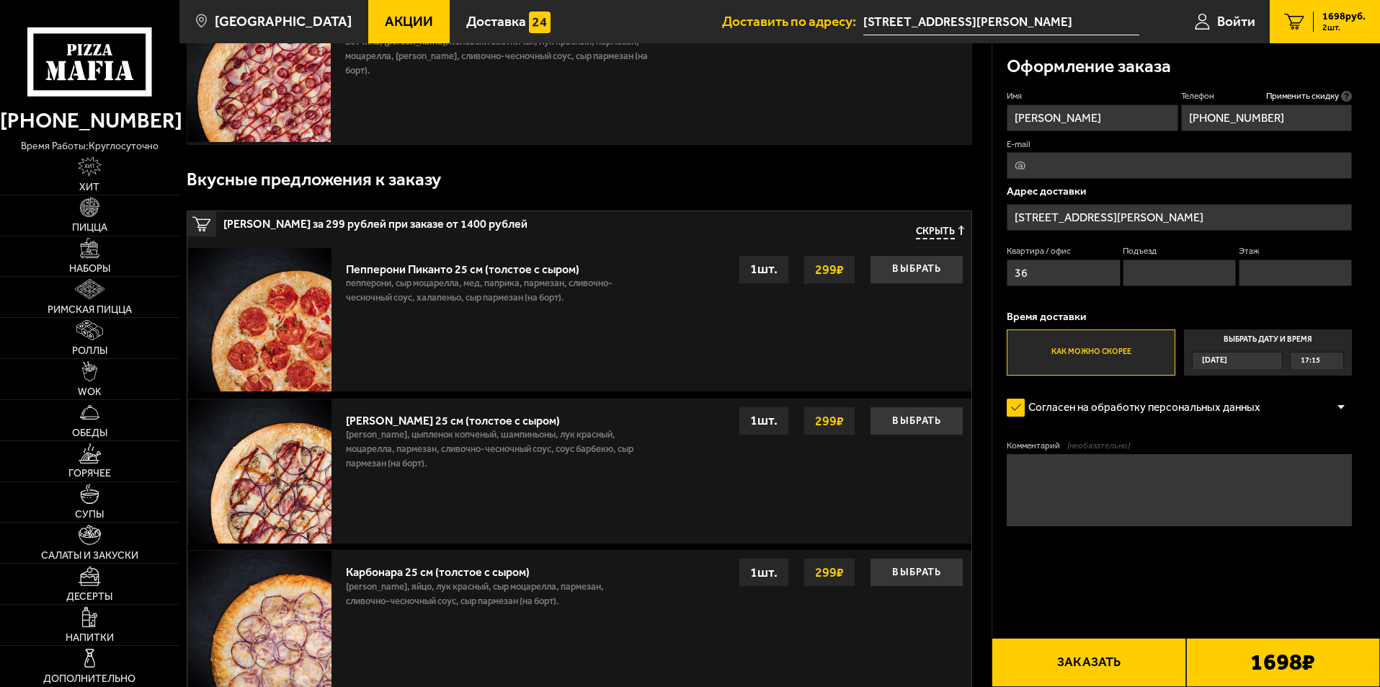
click at [1275, 262] on input "Этаж" at bounding box center [1295, 272] width 113 height 27
type input "7"
click at [1143, 279] on input "Подъезд" at bounding box center [1179, 272] width 113 height 27
type input "1"
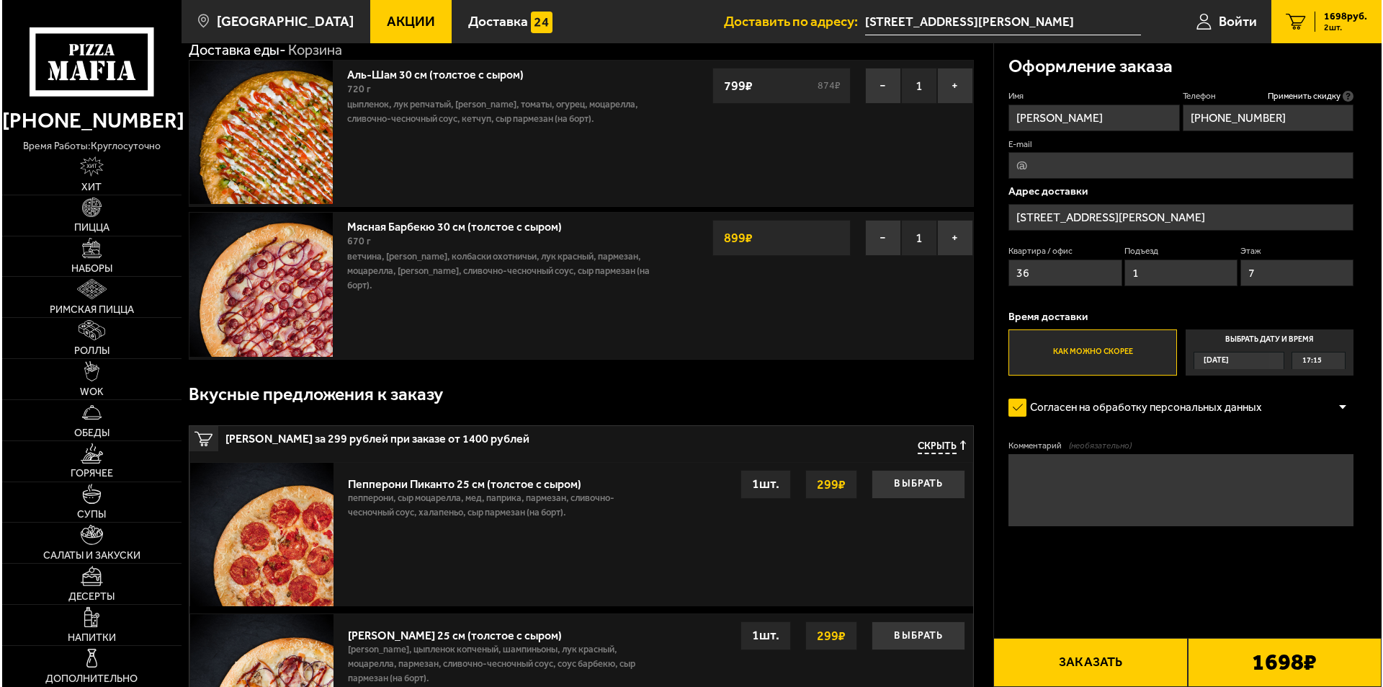
scroll to position [72, 0]
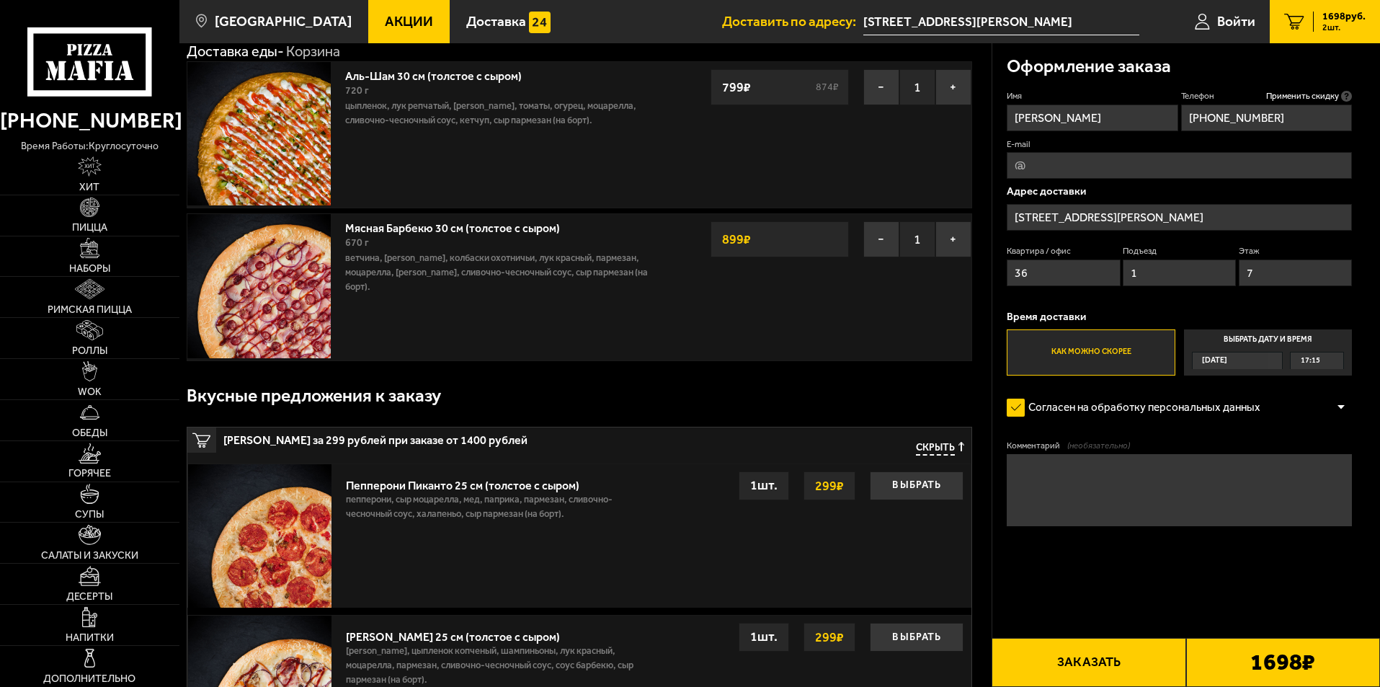
click at [1115, 669] on button "Заказать" at bounding box center [1088, 662] width 194 height 49
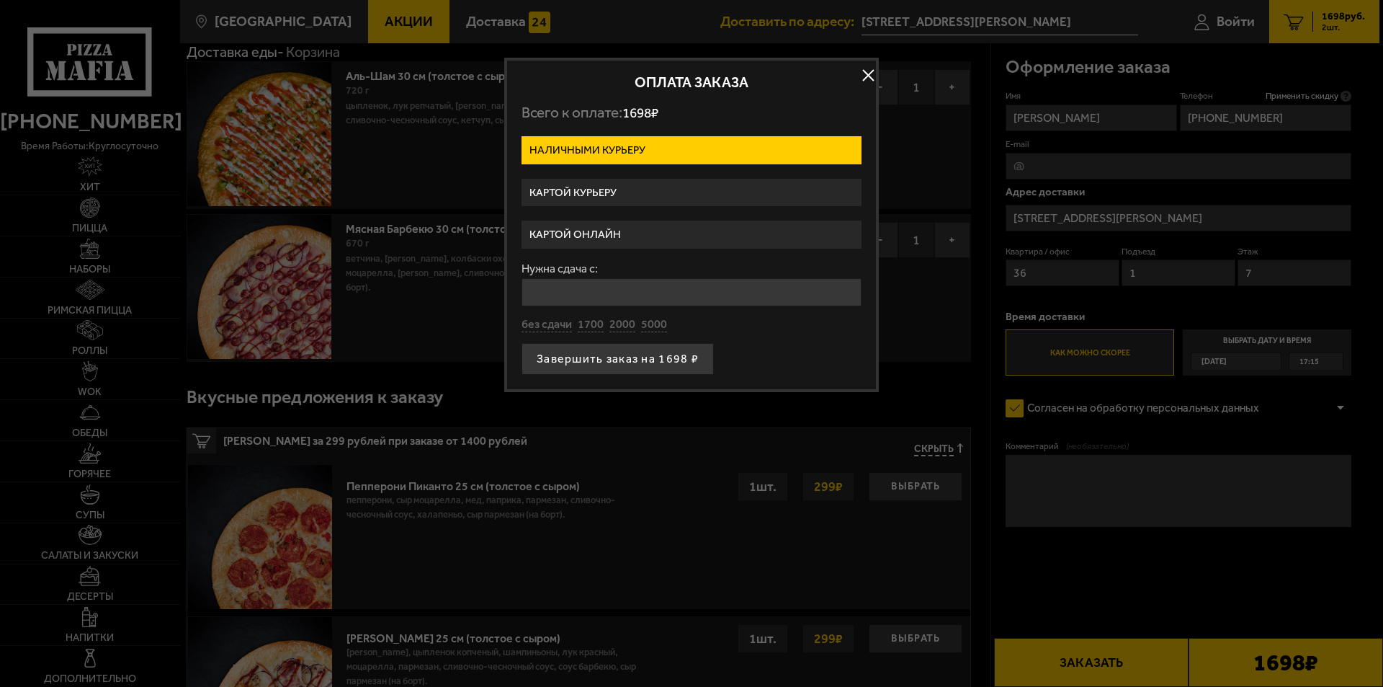
click at [597, 186] on label "Картой курьеру" at bounding box center [692, 193] width 340 height 28
click at [0, 0] on input "Картой курьеру" at bounding box center [0, 0] width 0 height 0
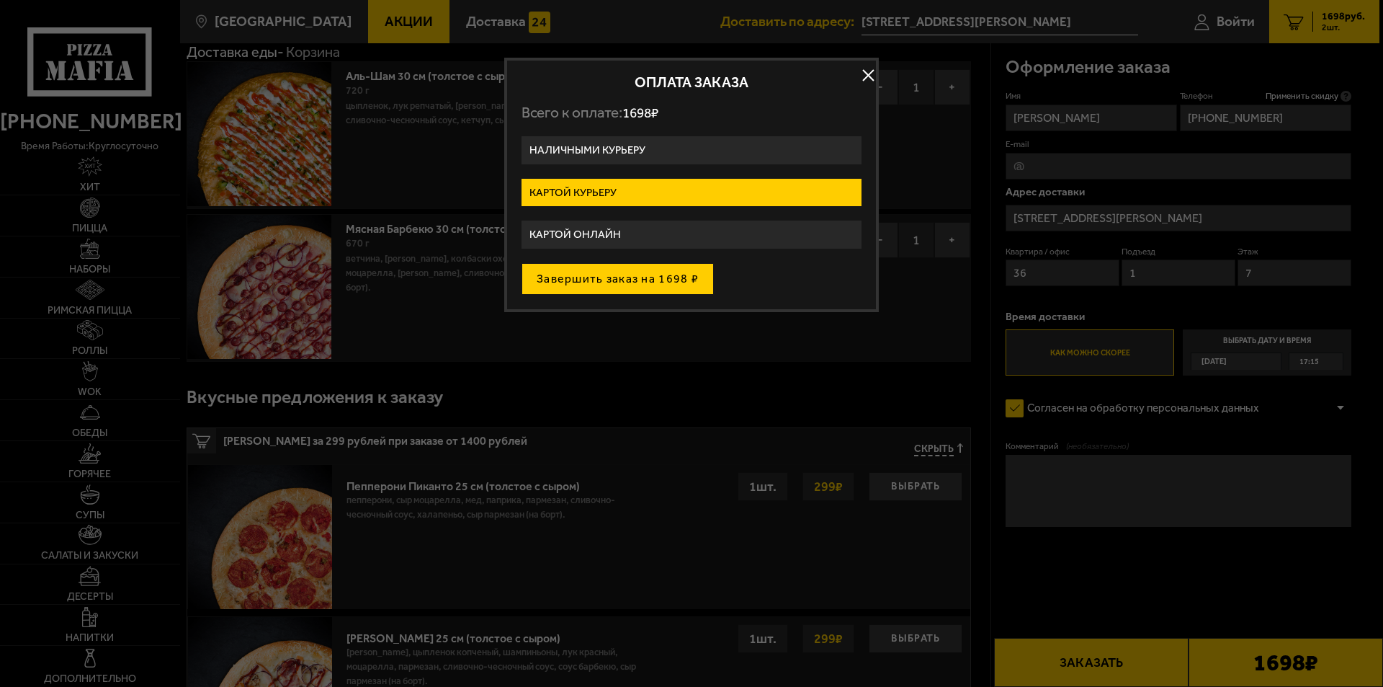
click at [638, 280] on button "Завершить заказ на 1698 ₽" at bounding box center [618, 279] width 192 height 32
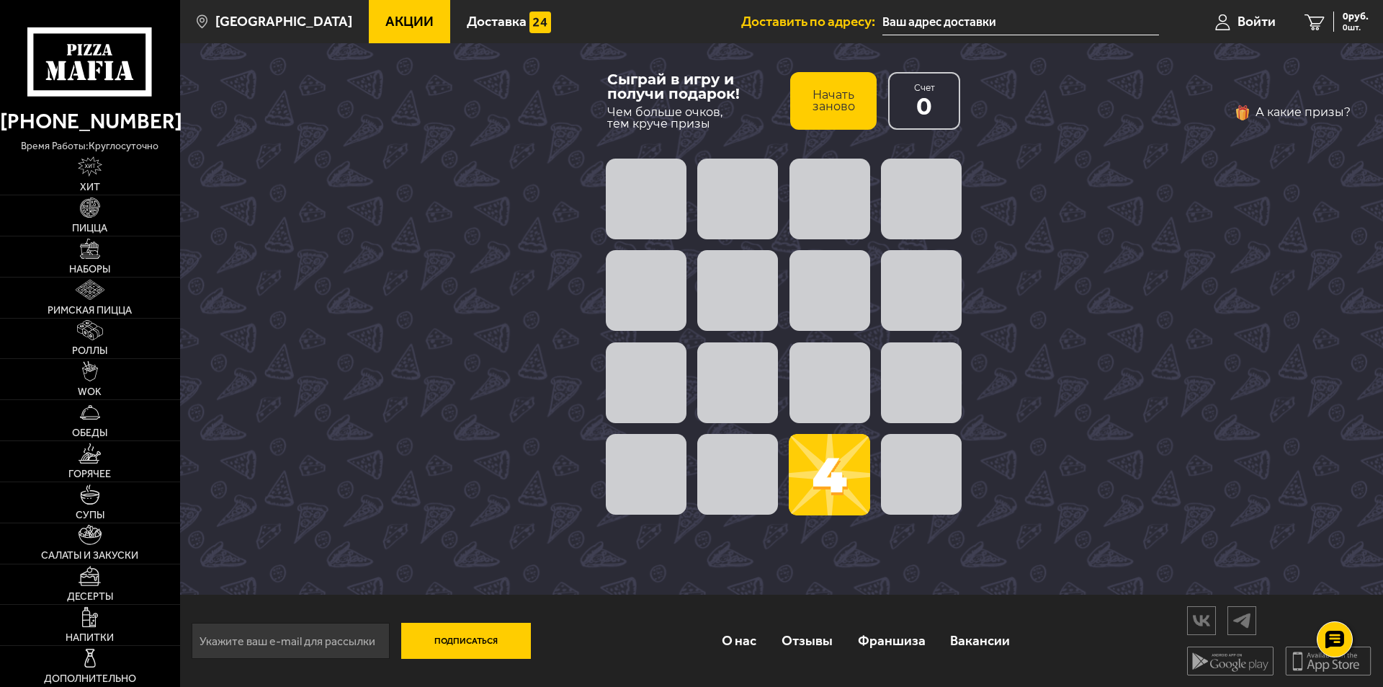
click at [836, 473] on span at bounding box center [829, 474] width 81 height 81
click at [839, 90] on button "Начать заново" at bounding box center [833, 101] width 86 height 58
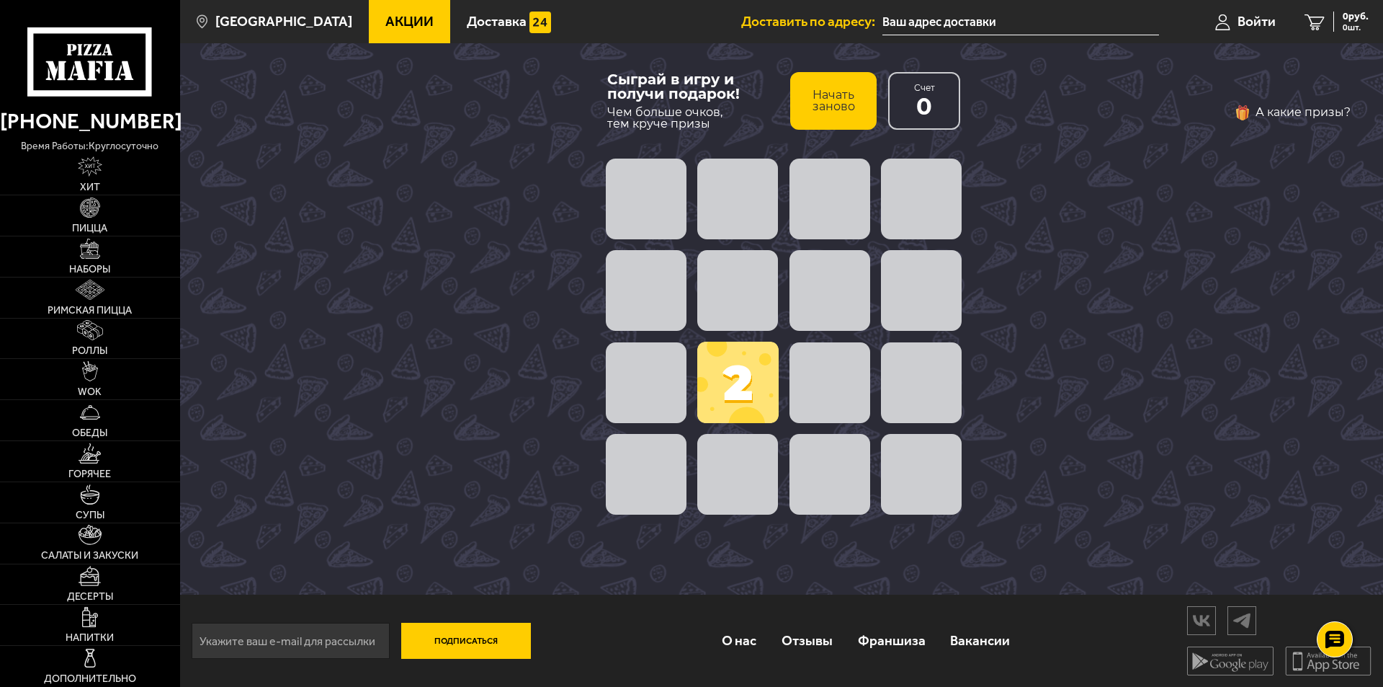
click at [739, 393] on span at bounding box center [737, 382] width 81 height 81
drag, startPoint x: 728, startPoint y: 388, endPoint x: 580, endPoint y: 352, distance: 152.2
click at [565, 349] on div "Сыграй в игру и получи подарок! Чем больше очков, тем круче призы Начать заново…" at bounding box center [781, 318] width 1203 height 551
click at [742, 276] on span at bounding box center [737, 290] width 81 height 81
click at [824, 358] on span at bounding box center [830, 382] width 81 height 81
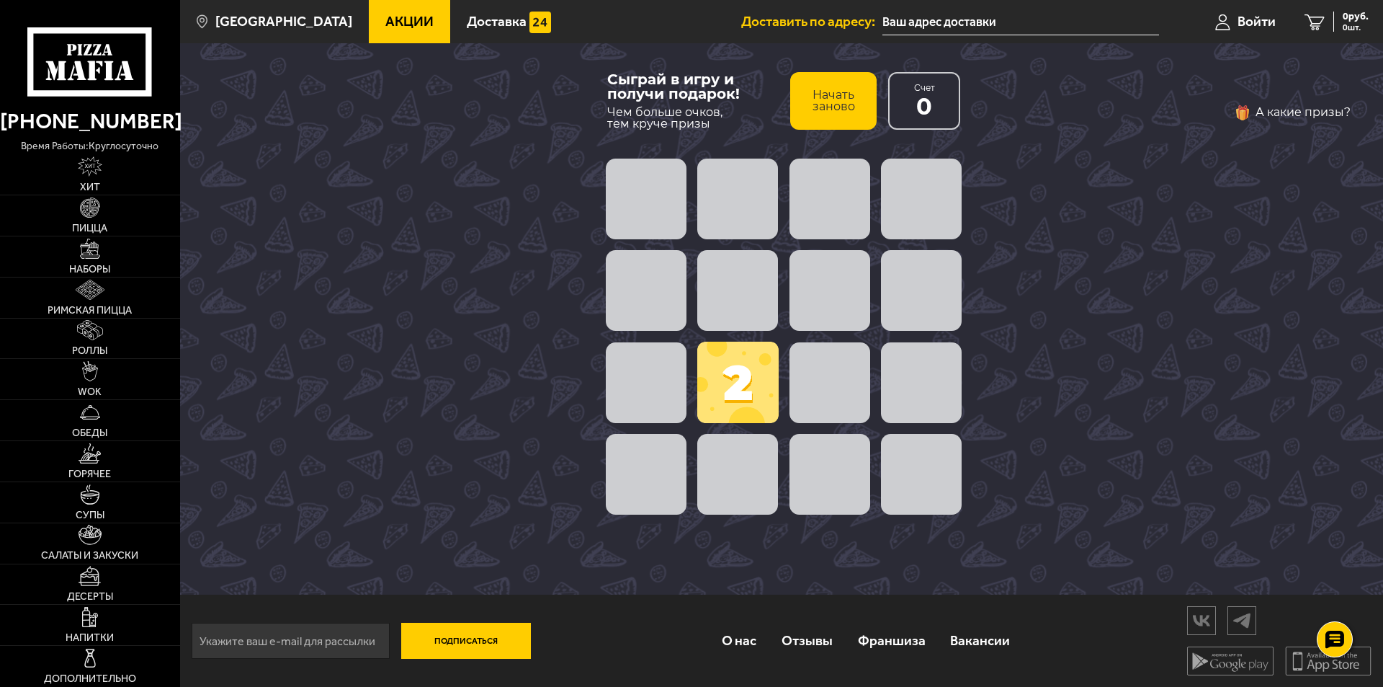
drag, startPoint x: 834, startPoint y: 452, endPoint x: 824, endPoint y: 461, distance: 13.3
click at [835, 456] on div "2" at bounding box center [783, 336] width 367 height 367
click at [730, 473] on span at bounding box center [737, 474] width 81 height 81
click at [659, 454] on span at bounding box center [646, 474] width 81 height 81
drag, startPoint x: 659, startPoint y: 454, endPoint x: 649, endPoint y: 415, distance: 40.2
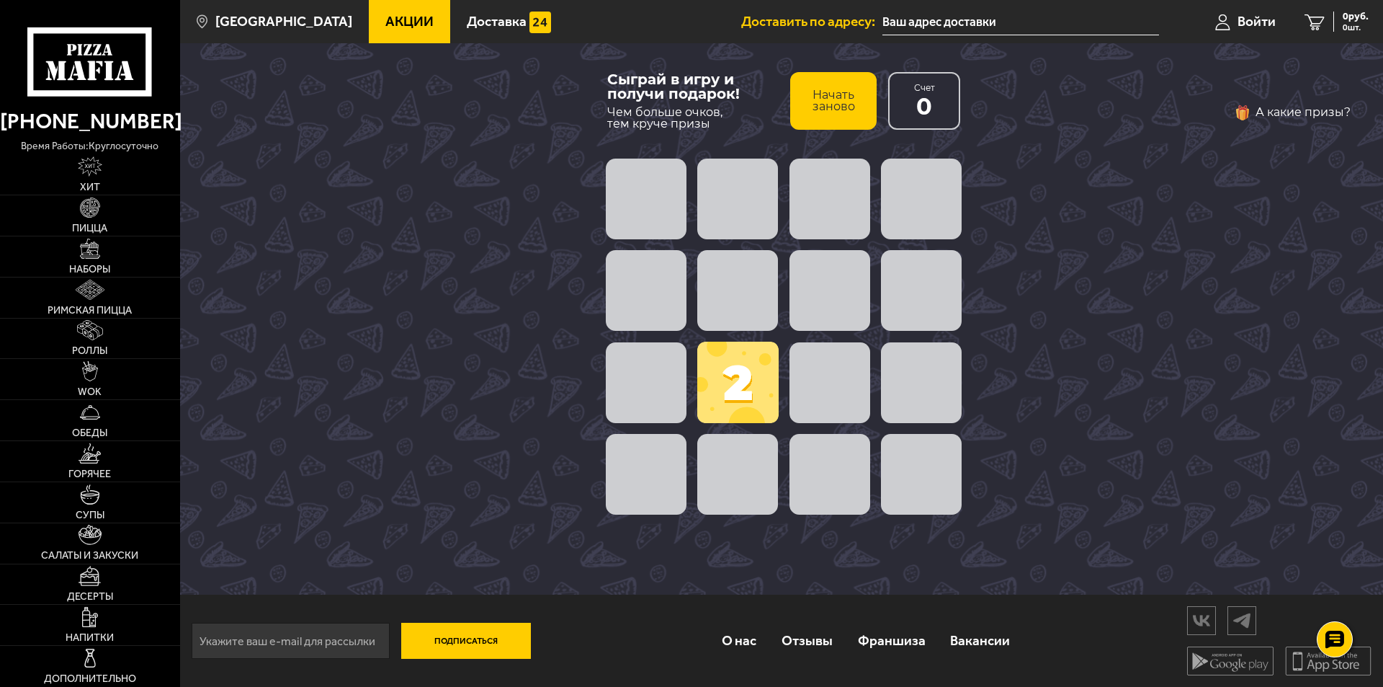
click at [657, 442] on span at bounding box center [646, 474] width 81 height 81
click at [623, 306] on span at bounding box center [646, 290] width 81 height 81
drag, startPoint x: 629, startPoint y: 263, endPoint x: 633, endPoint y: 216, distance: 47.0
click at [630, 250] on span at bounding box center [646, 290] width 81 height 81
click at [633, 216] on span at bounding box center [646, 199] width 81 height 81
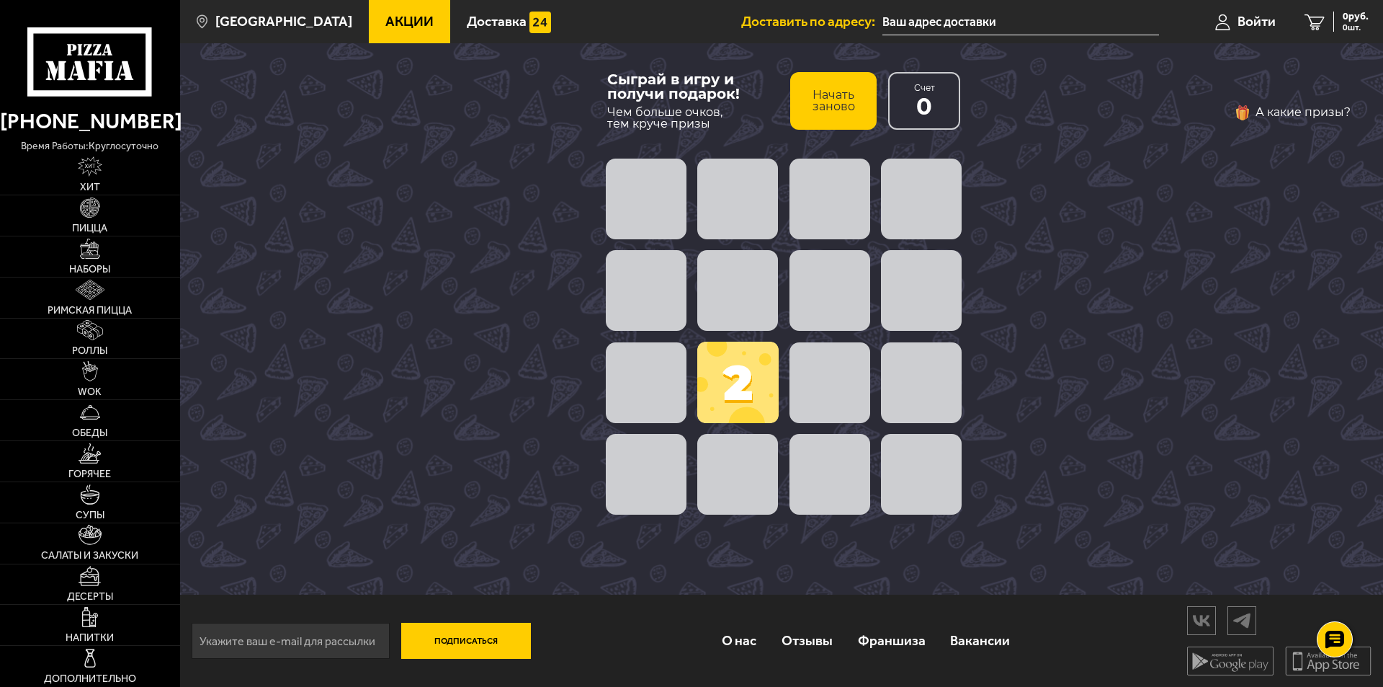
drag, startPoint x: 704, startPoint y: 180, endPoint x: 833, endPoint y: 195, distance: 129.8
click at [742, 179] on div at bounding box center [783, 199] width 367 height 92
